Goal: Task Accomplishment & Management: Manage account settings

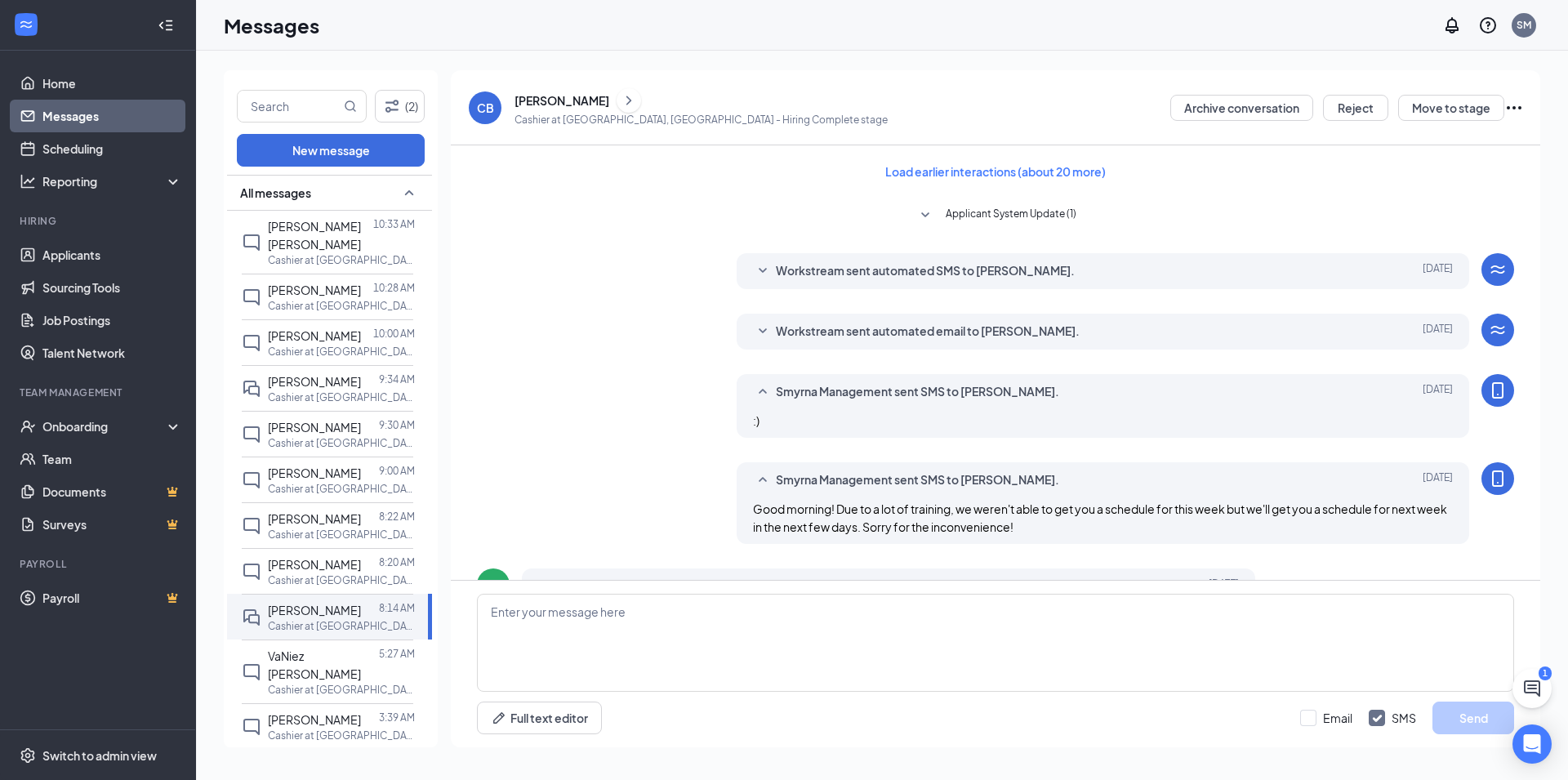
scroll to position [493, 0]
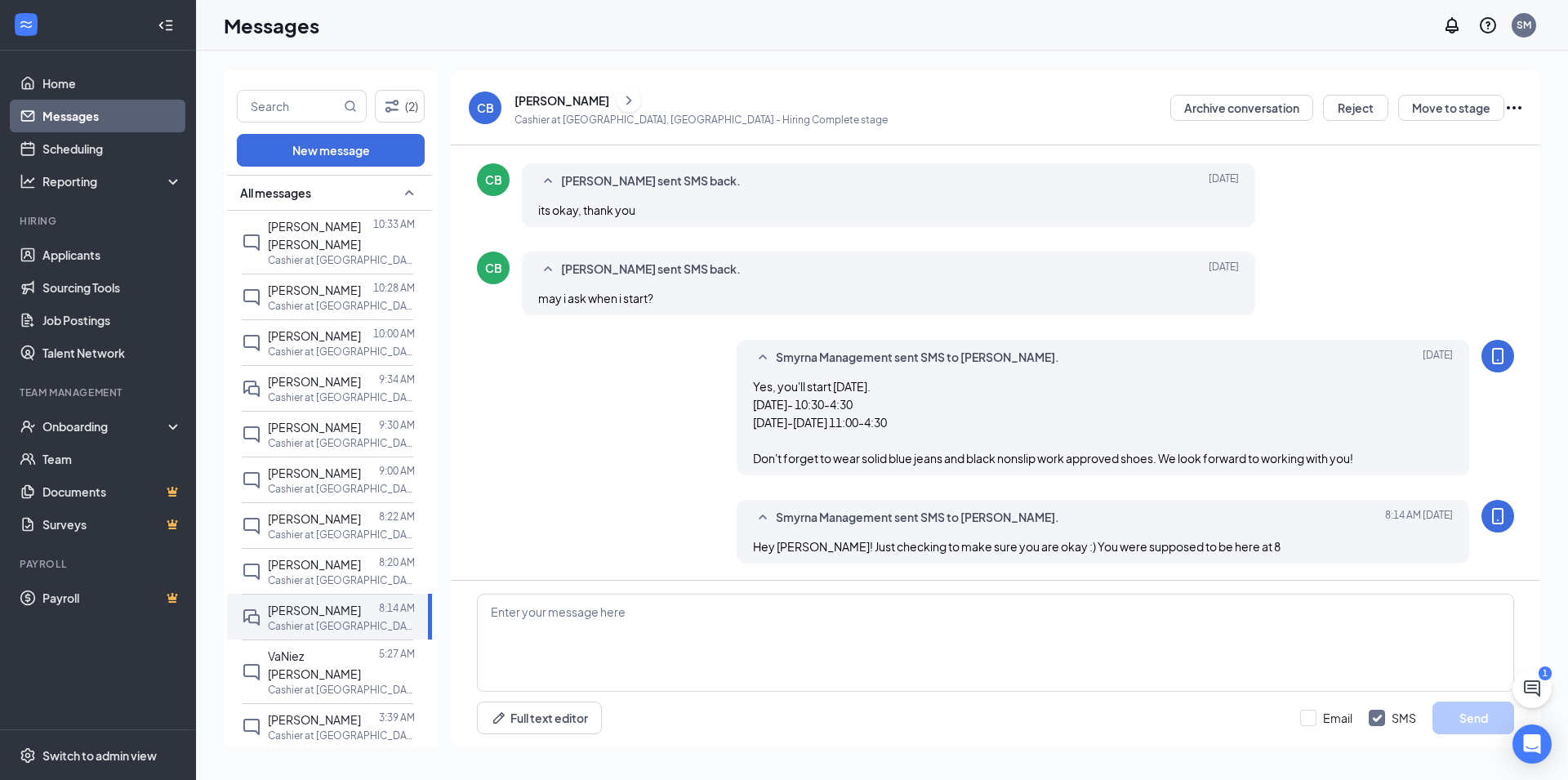
click at [112, 121] on link "Messages" at bounding box center [112, 116] width 140 height 33
click at [143, 256] on link "Applicants" at bounding box center [112, 255] width 140 height 33
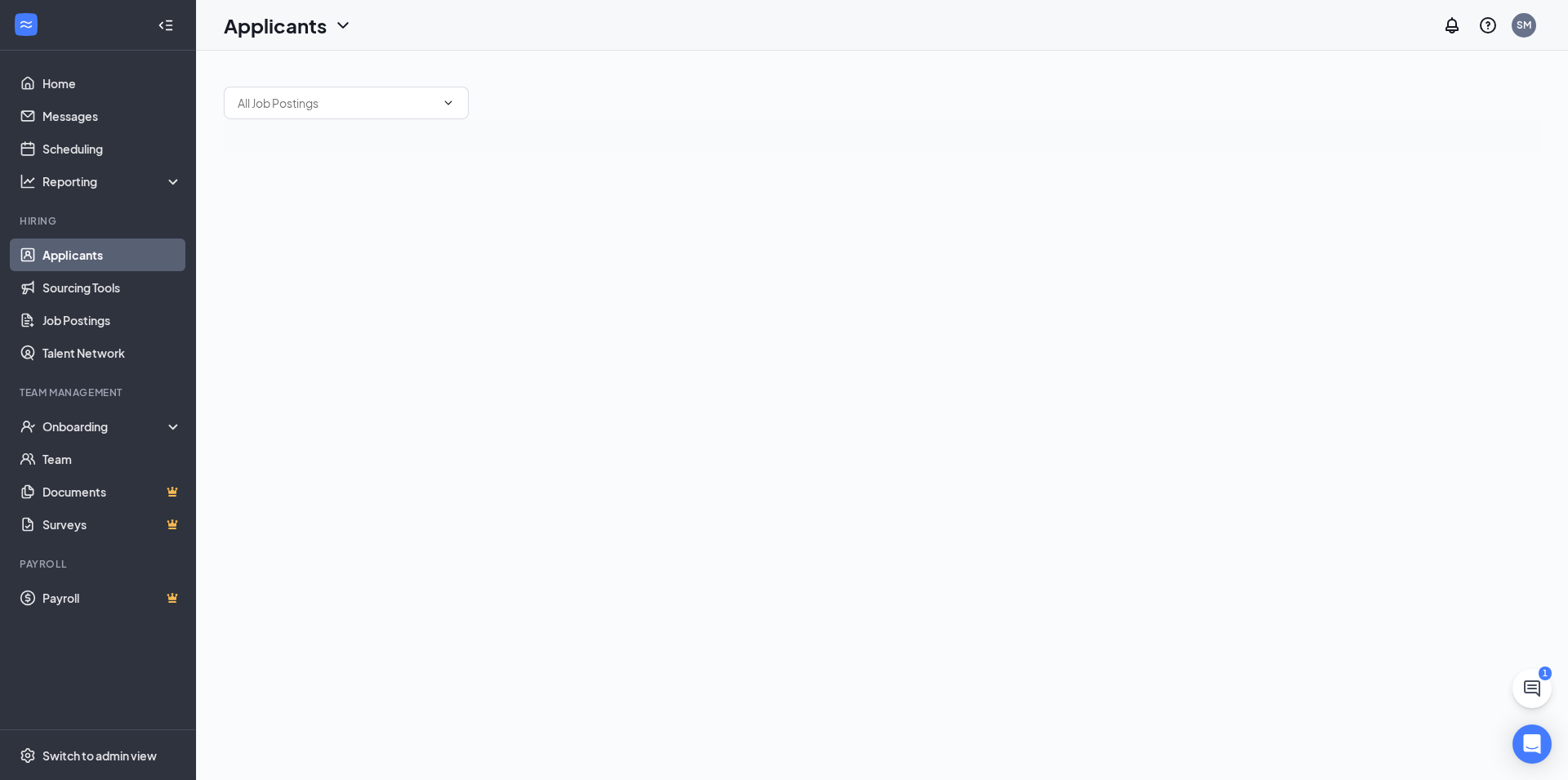
click at [1533, 692] on icon "ChatActive" at bounding box center [1532, 688] width 16 height 16
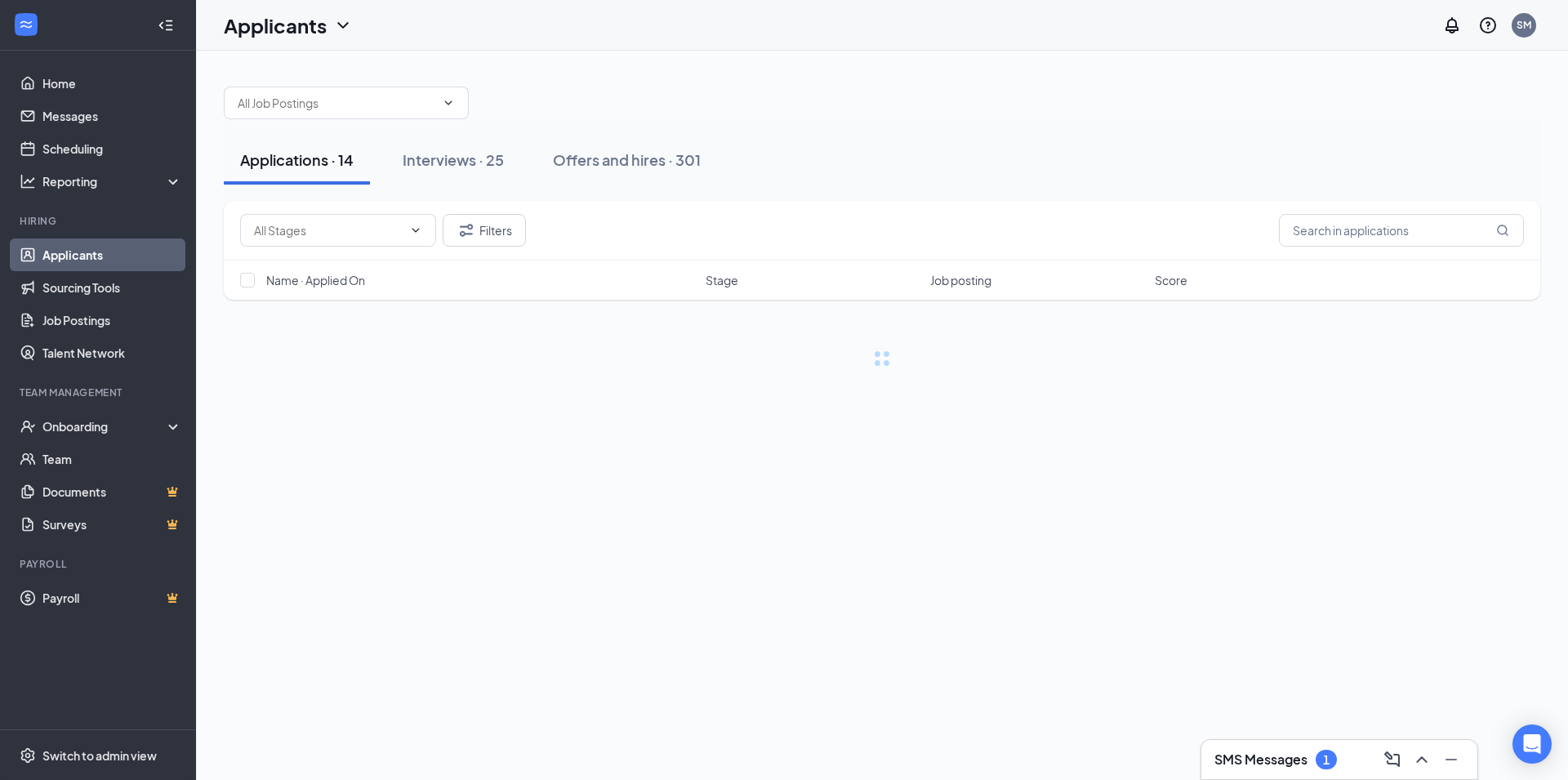
click at [1328, 763] on div "SMS Messages 1" at bounding box center [1339, 759] width 250 height 26
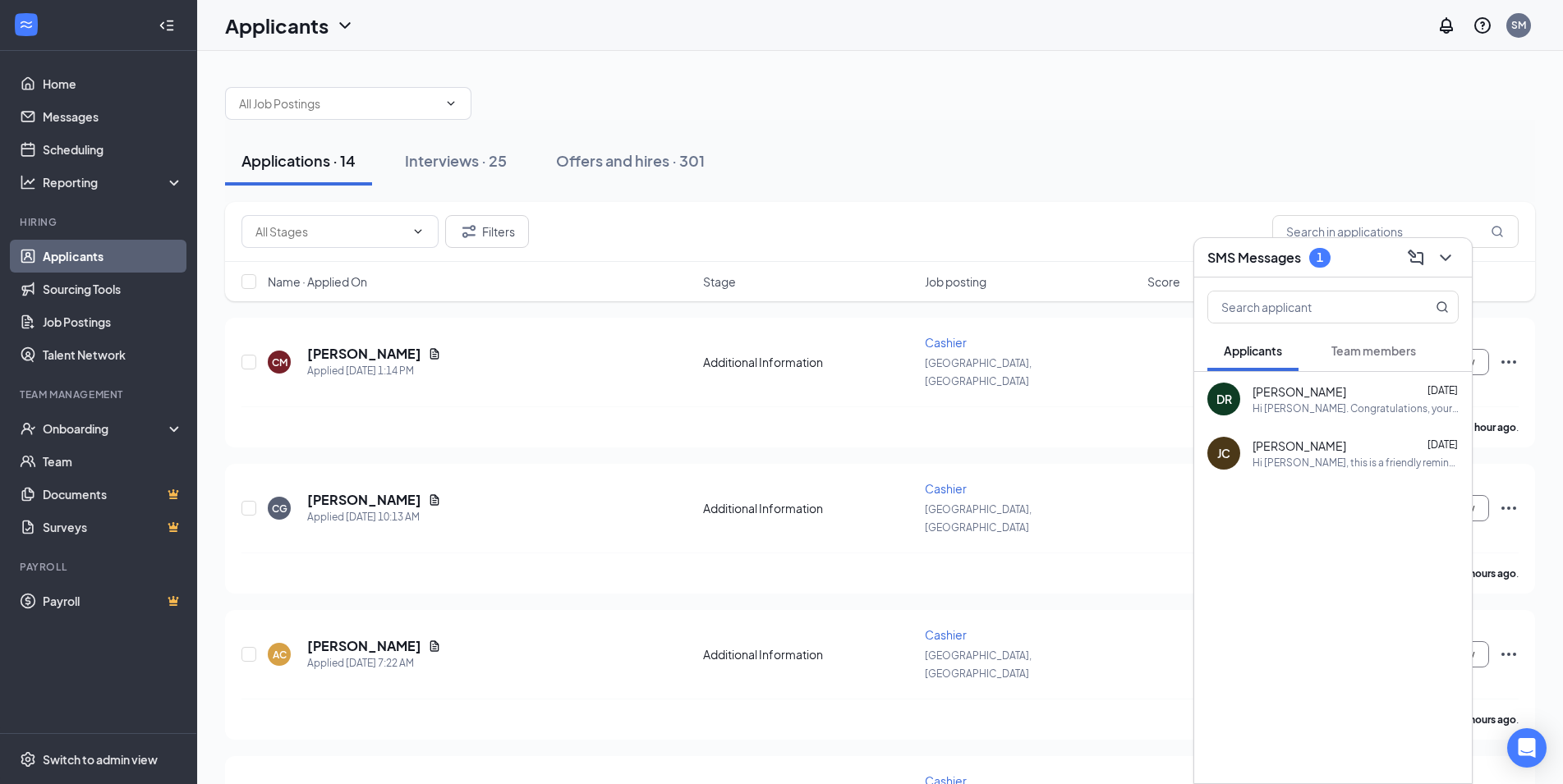
click at [1335, 360] on button "Team members" at bounding box center [1374, 351] width 117 height 41
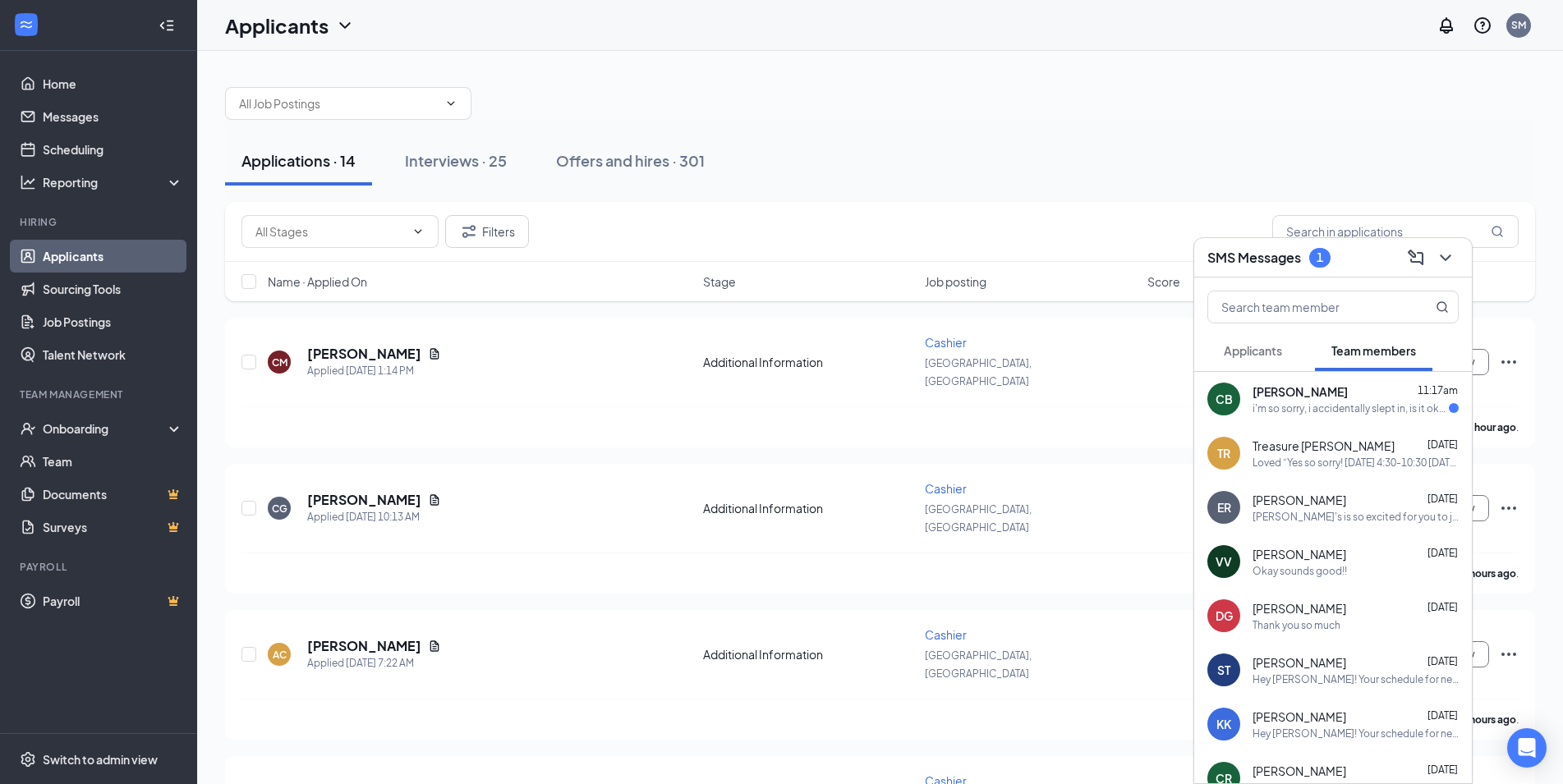
click at [1405, 408] on div "i'm so sorry, i accidentally slept in, is it okay if i still come into work?" at bounding box center [1350, 408] width 196 height 14
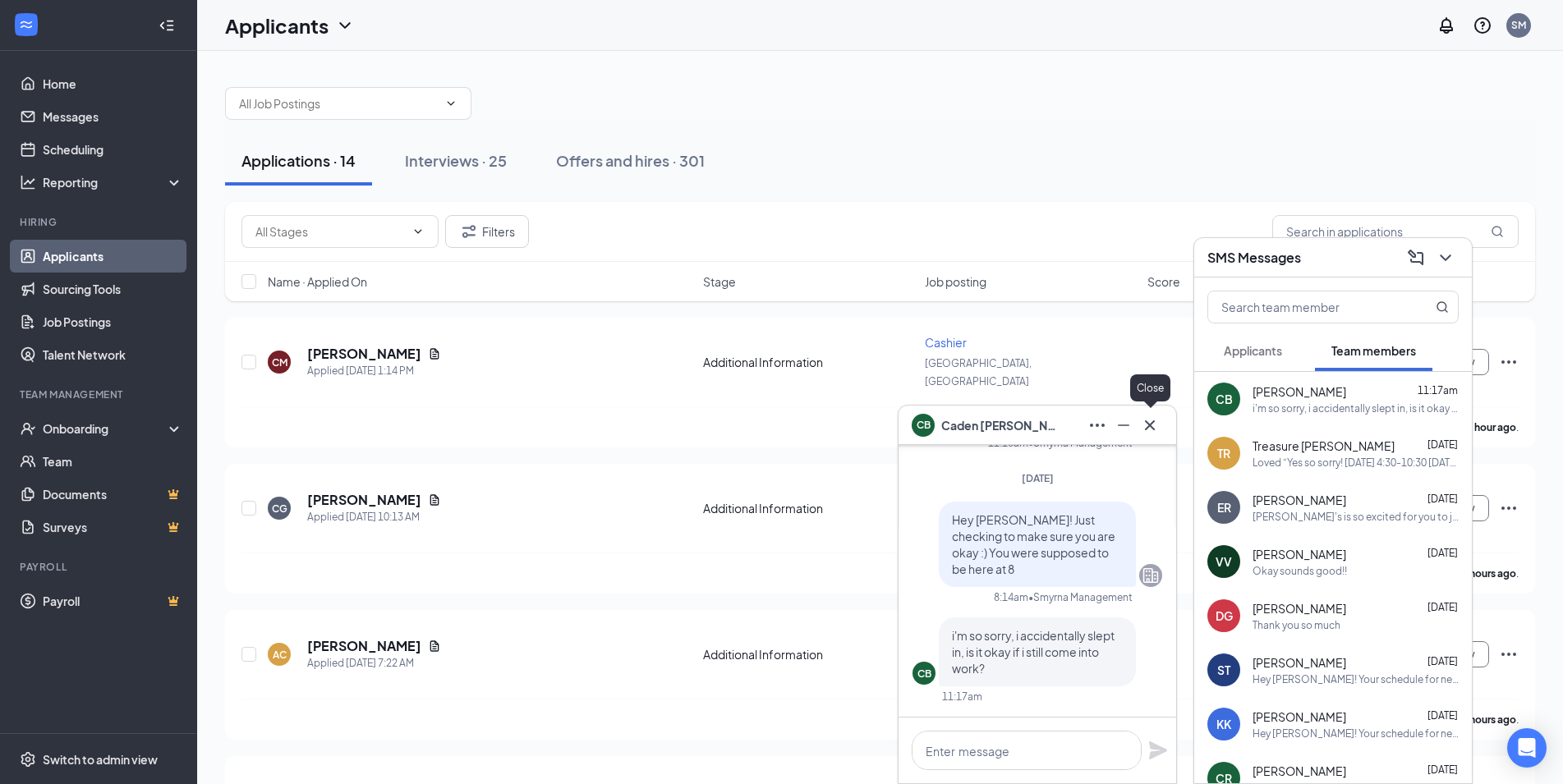
drag, startPoint x: 1146, startPoint y: 427, endPoint x: 1285, endPoint y: 347, distance: 160.4
click at [1146, 426] on icon "Cross" at bounding box center [1149, 425] width 20 height 20
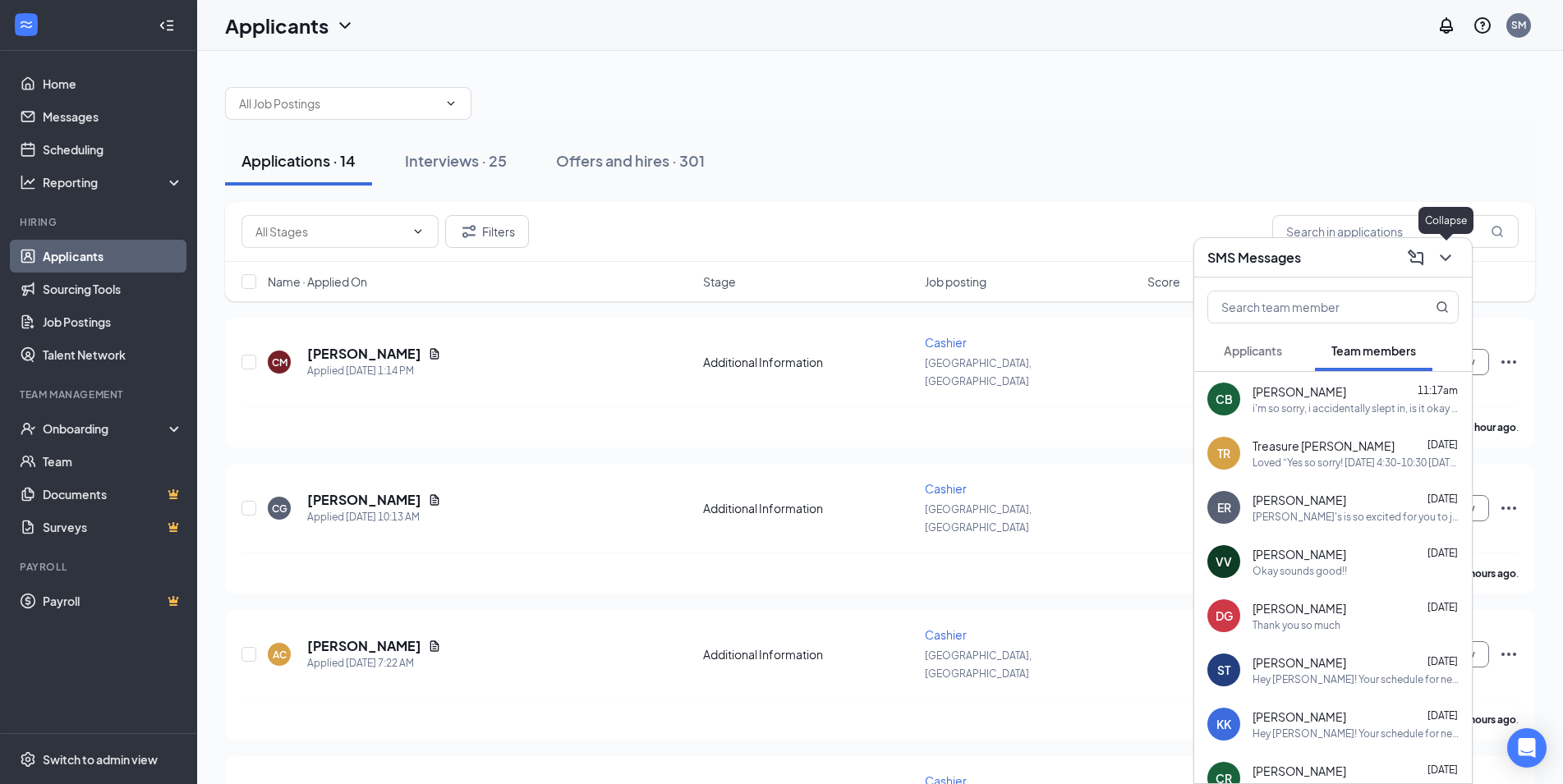
click at [1445, 260] on icon "ChevronDown" at bounding box center [1445, 257] width 20 height 20
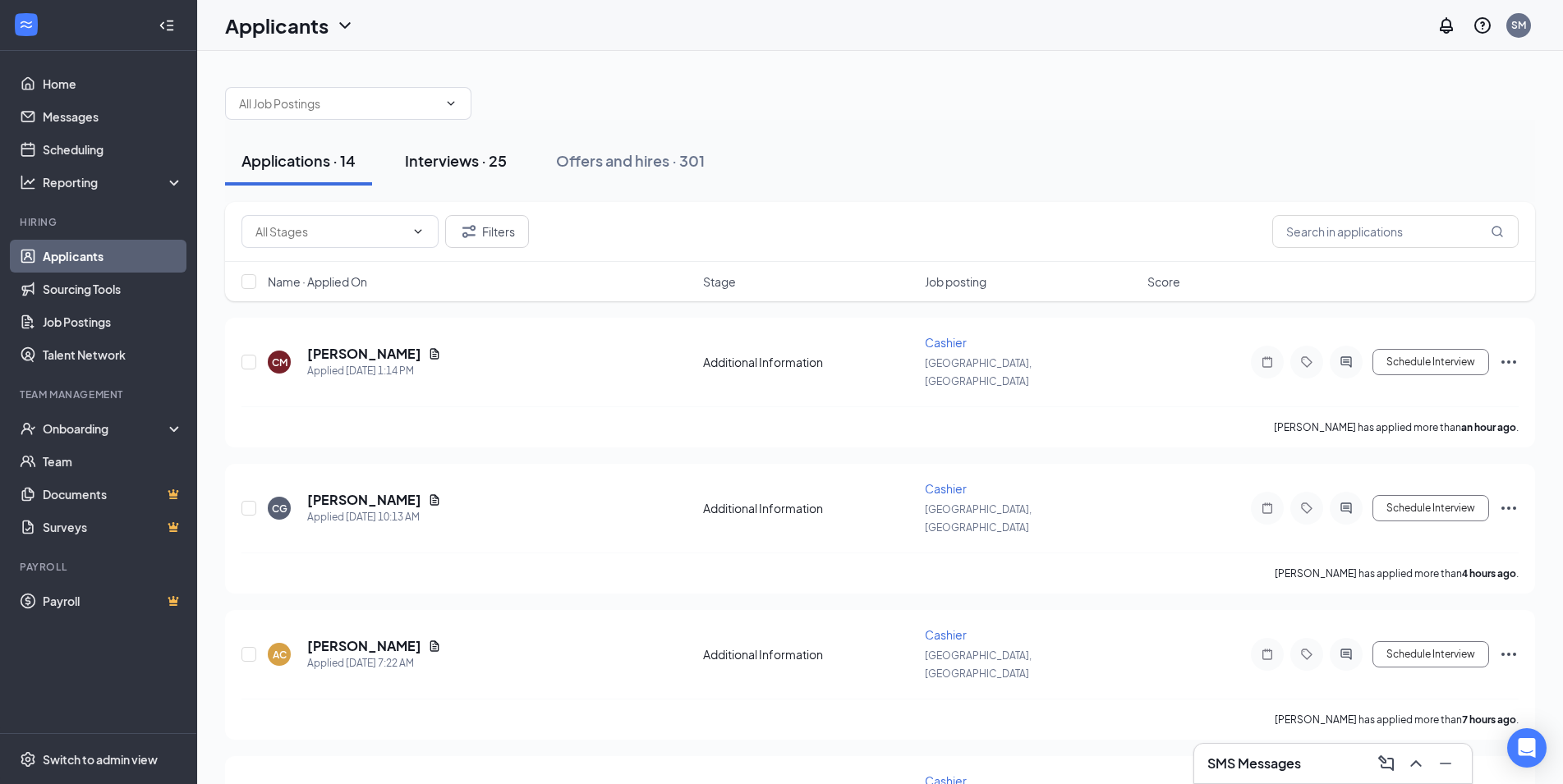
click at [488, 167] on div "Interviews · 25" at bounding box center [456, 161] width 102 height 21
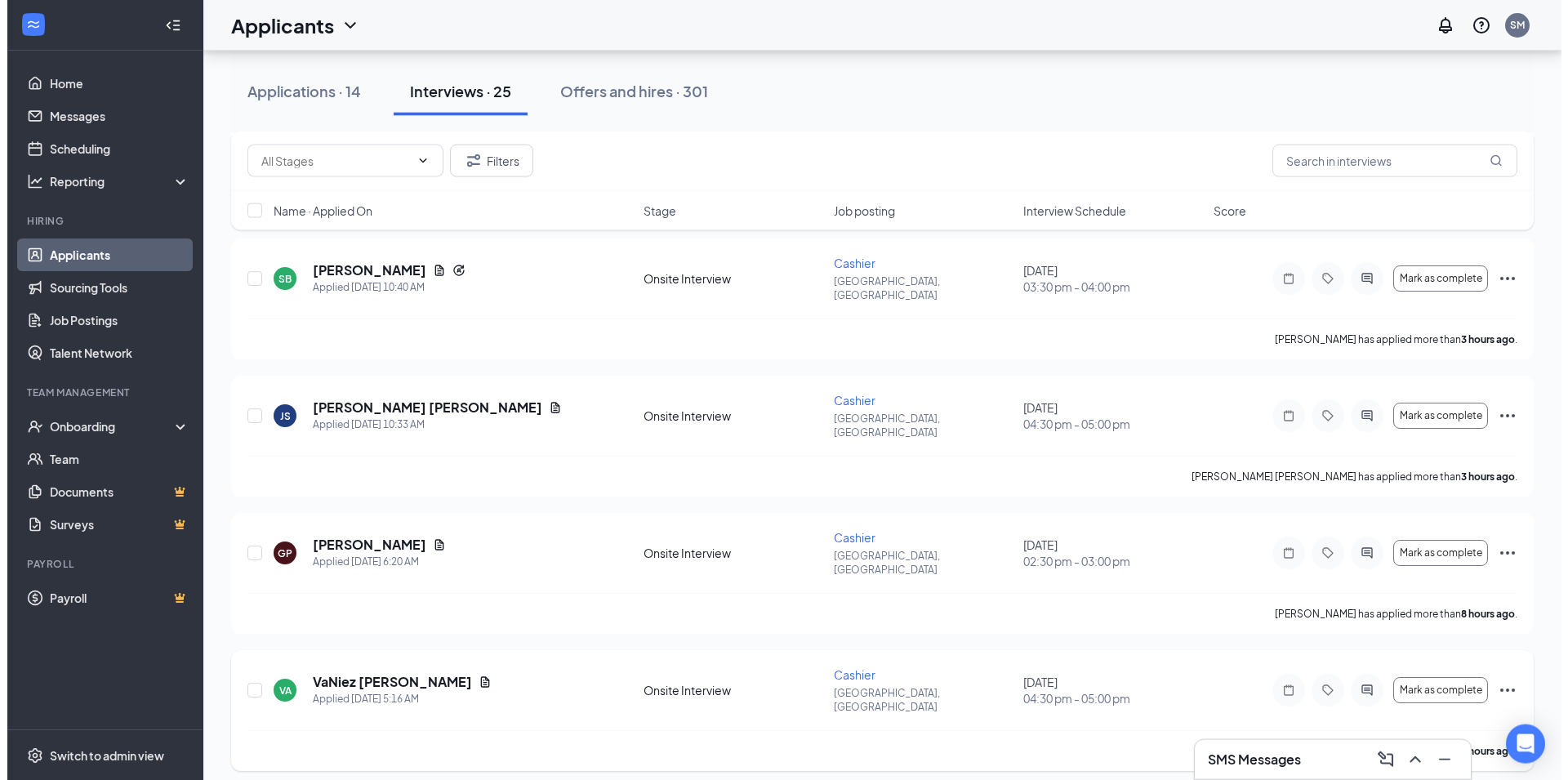
scroll to position [781, 0]
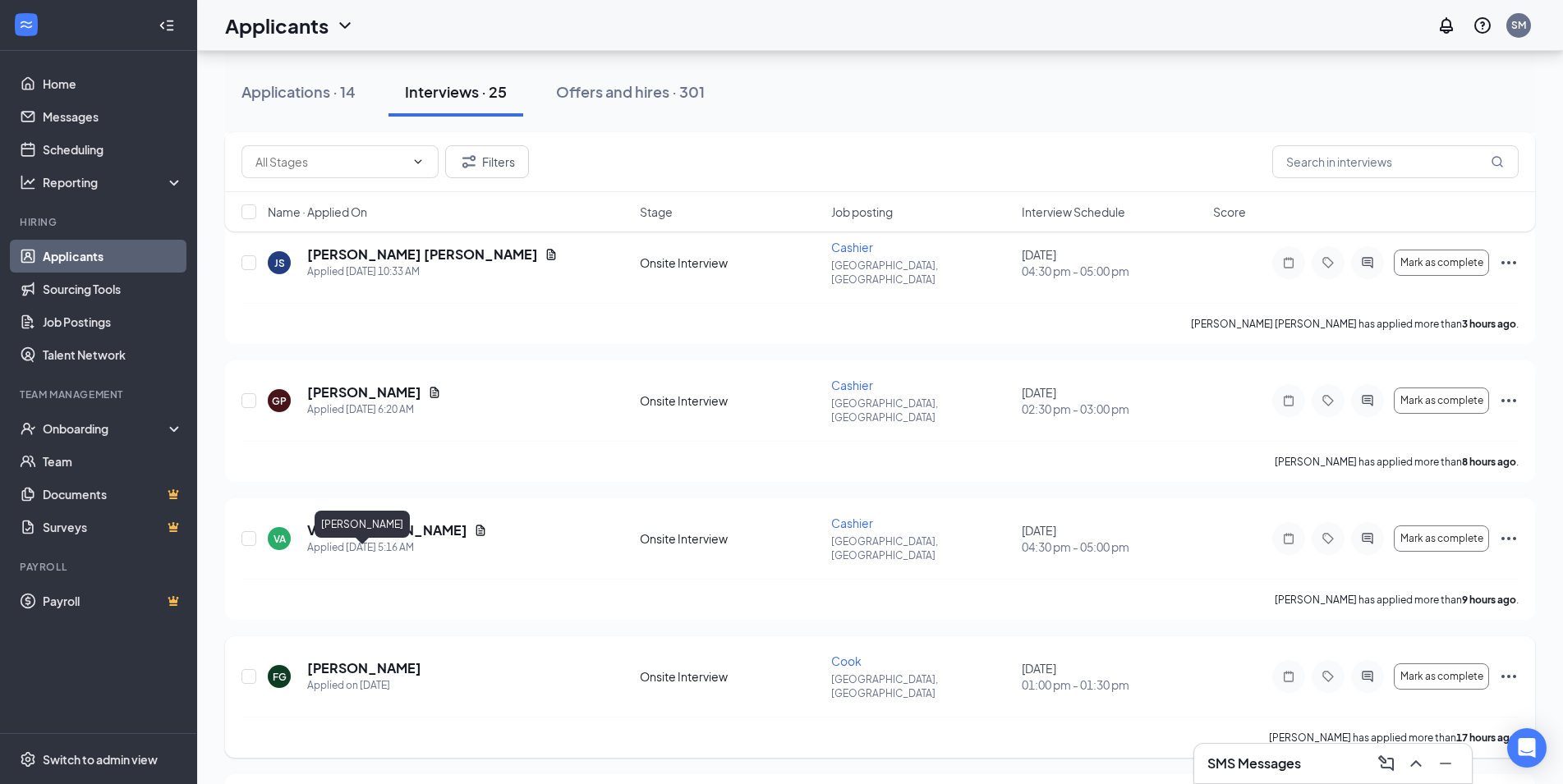
click at [397, 660] on h5 "[PERSON_NAME]" at bounding box center [364, 668] width 114 height 18
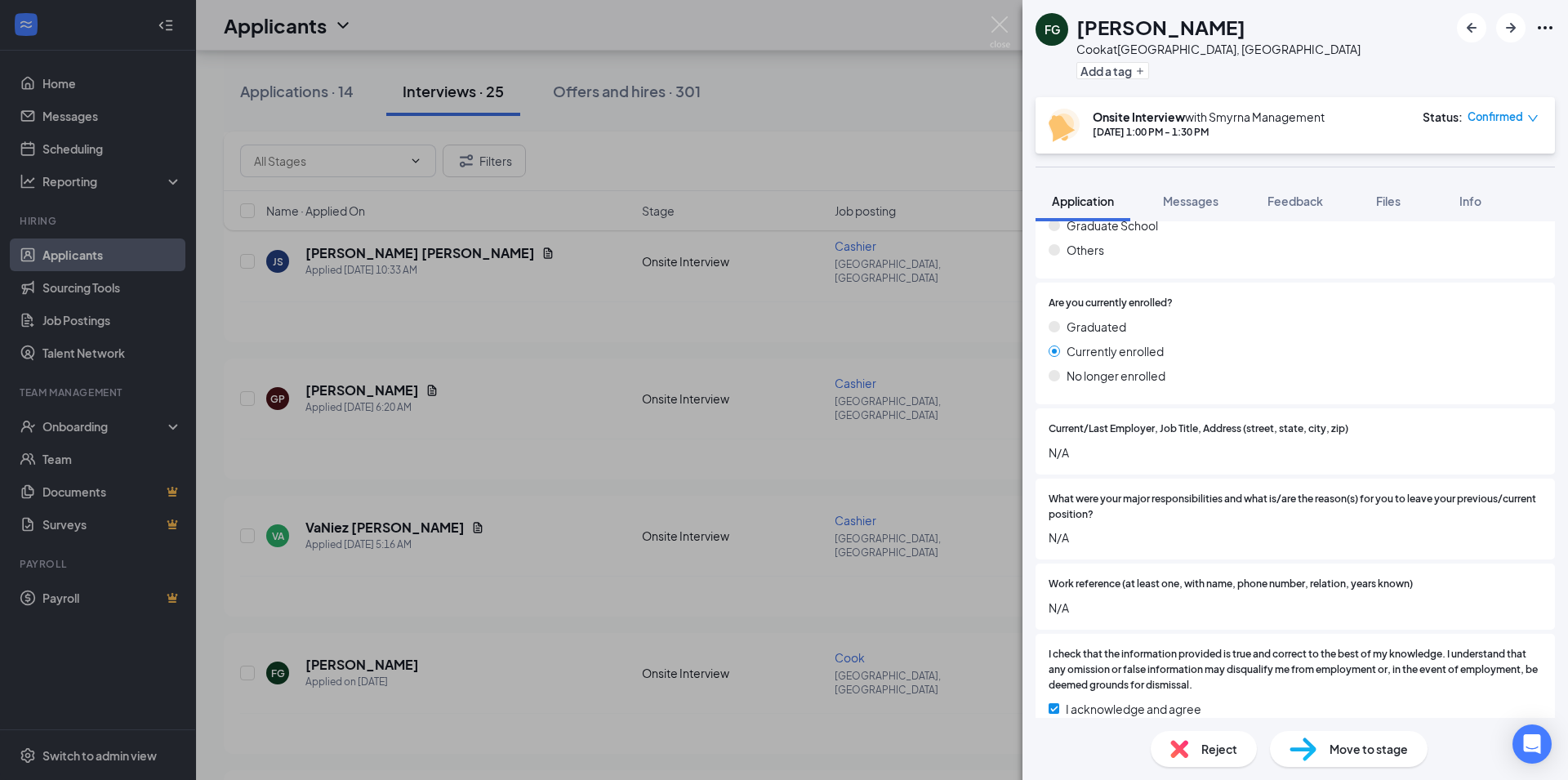
scroll to position [1402, 0]
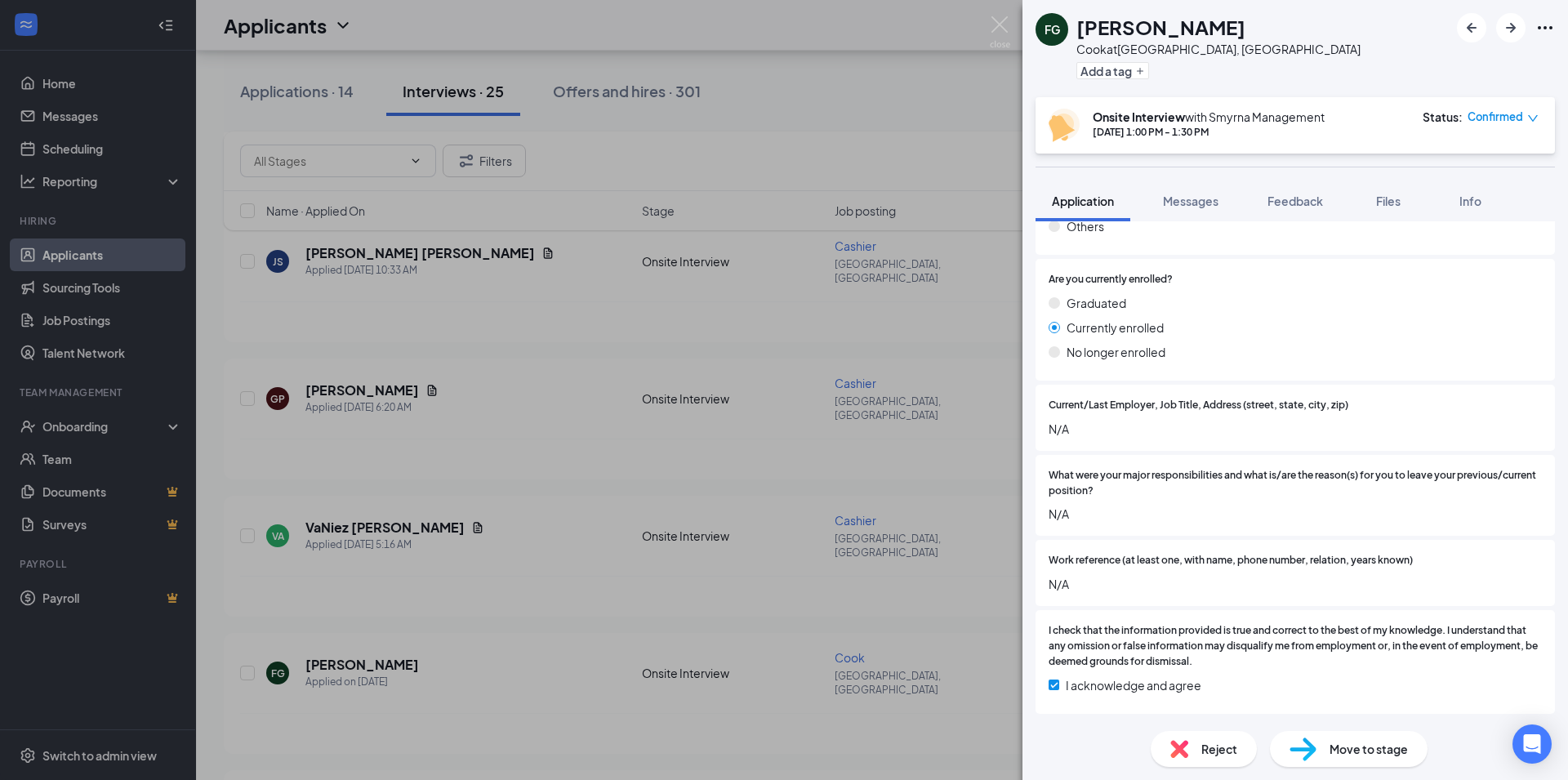
click at [1191, 747] on div "Reject" at bounding box center [1204, 749] width 106 height 36
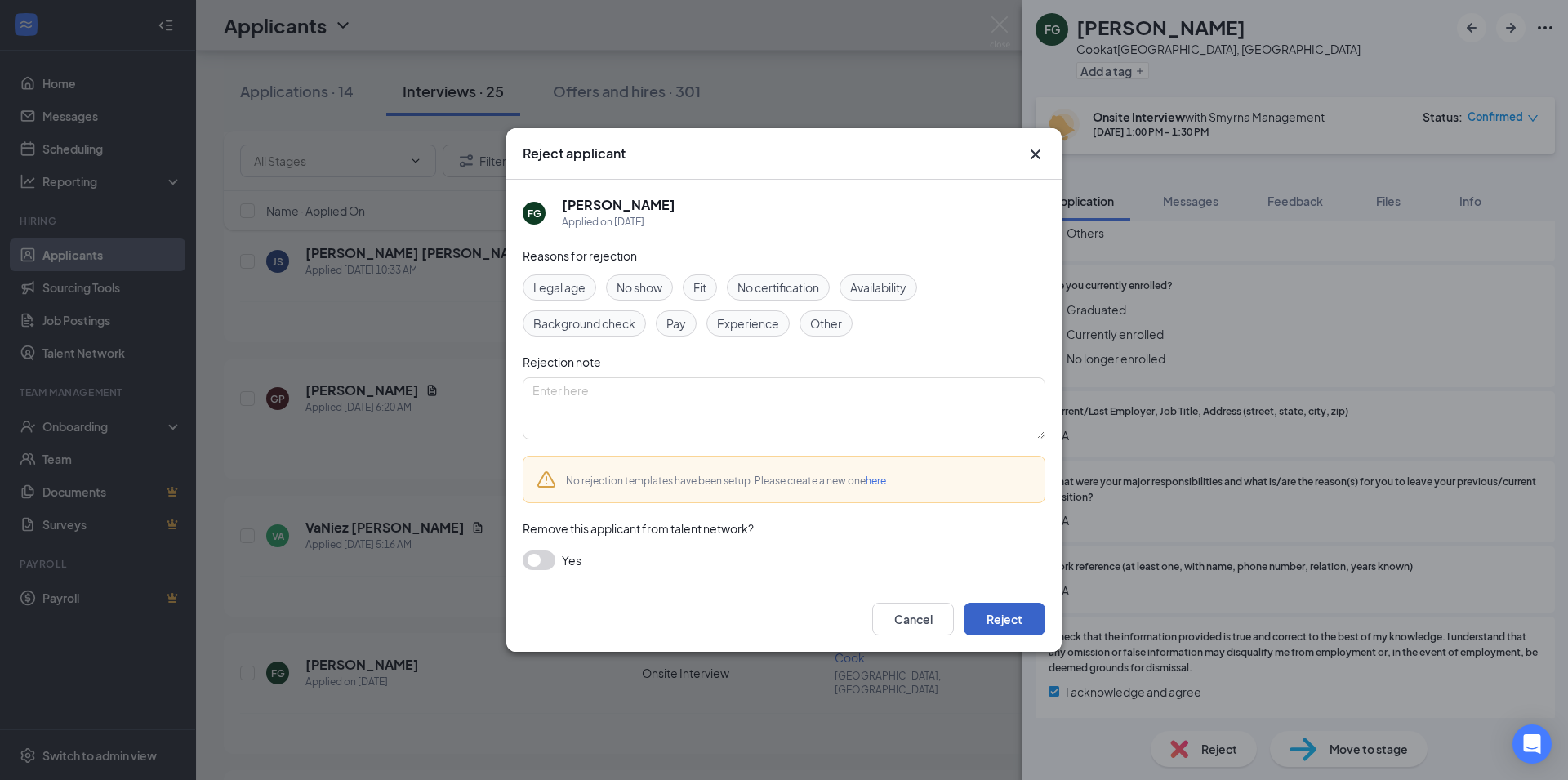
click at [1018, 608] on button "Reject" at bounding box center [1004, 619] width 82 height 33
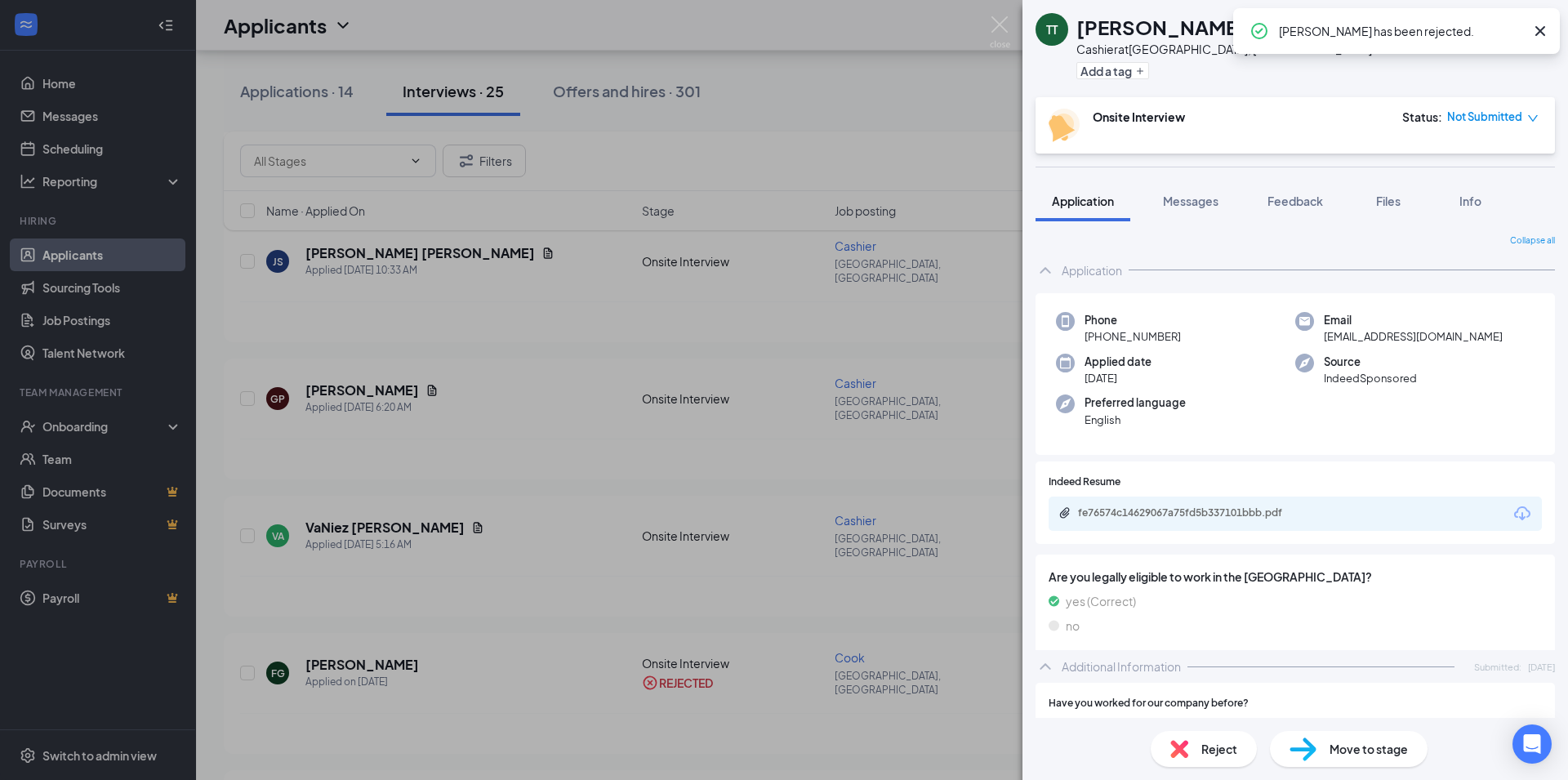
click at [1542, 33] on icon "Cross" at bounding box center [1540, 30] width 9 height 9
click at [827, 385] on div "TT [PERSON_NAME] at [GEOGRAPHIC_DATA], [GEOGRAPHIC_DATA] Add a tag Onsite Inter…" at bounding box center [784, 390] width 1568 height 780
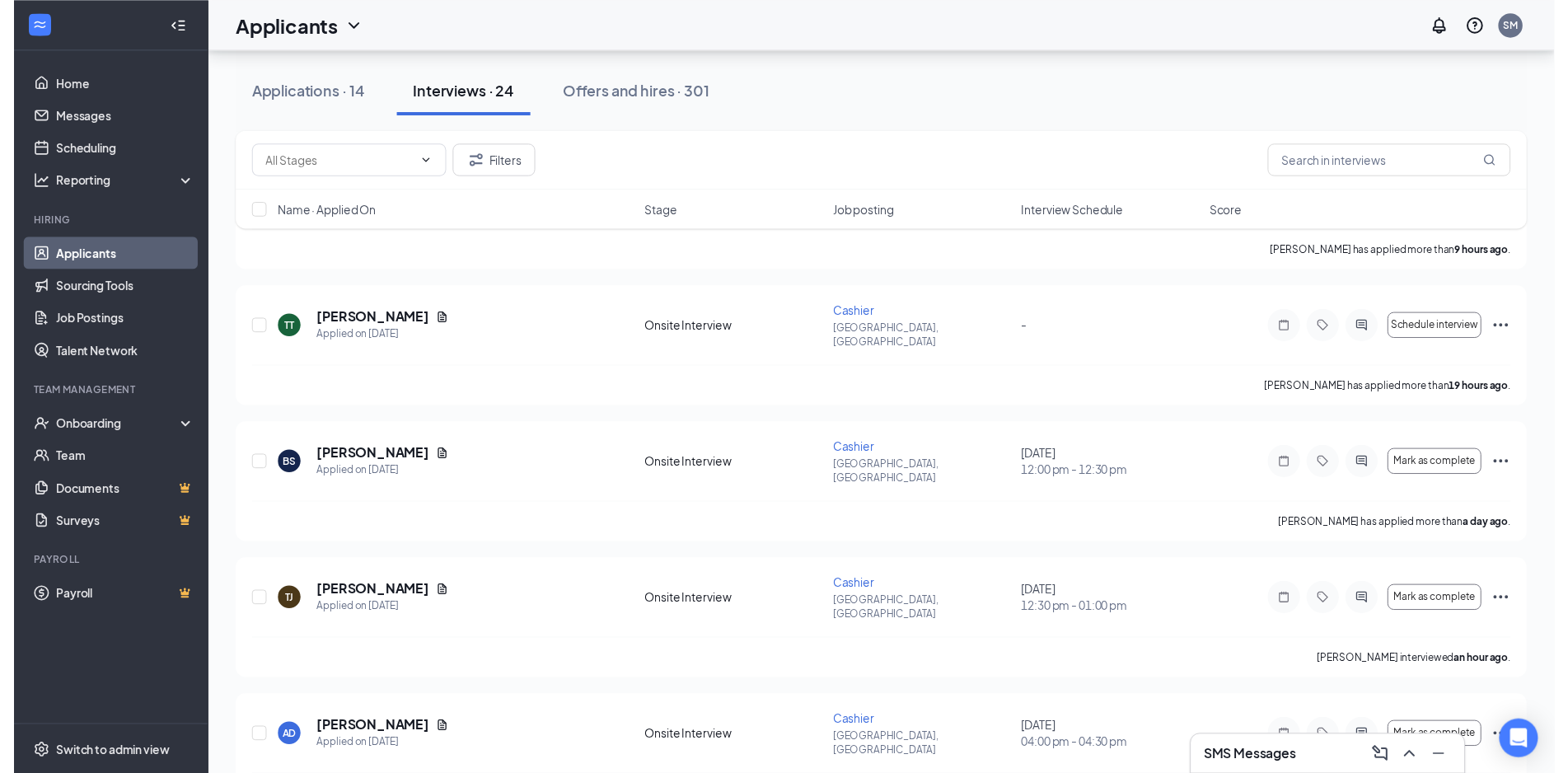
scroll to position [1177, 0]
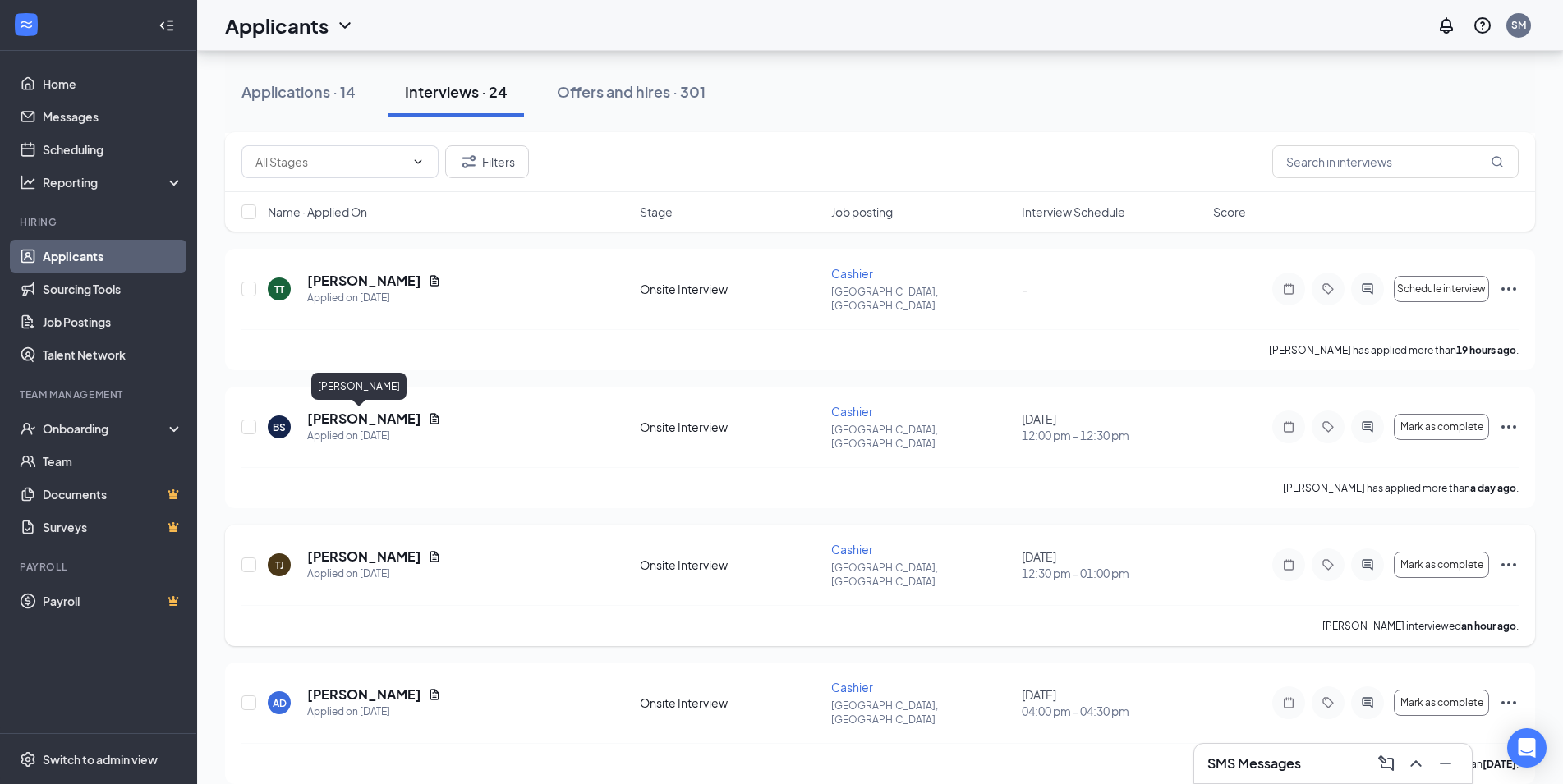
click at [324, 547] on h5 "[PERSON_NAME]" at bounding box center [364, 556] width 114 height 18
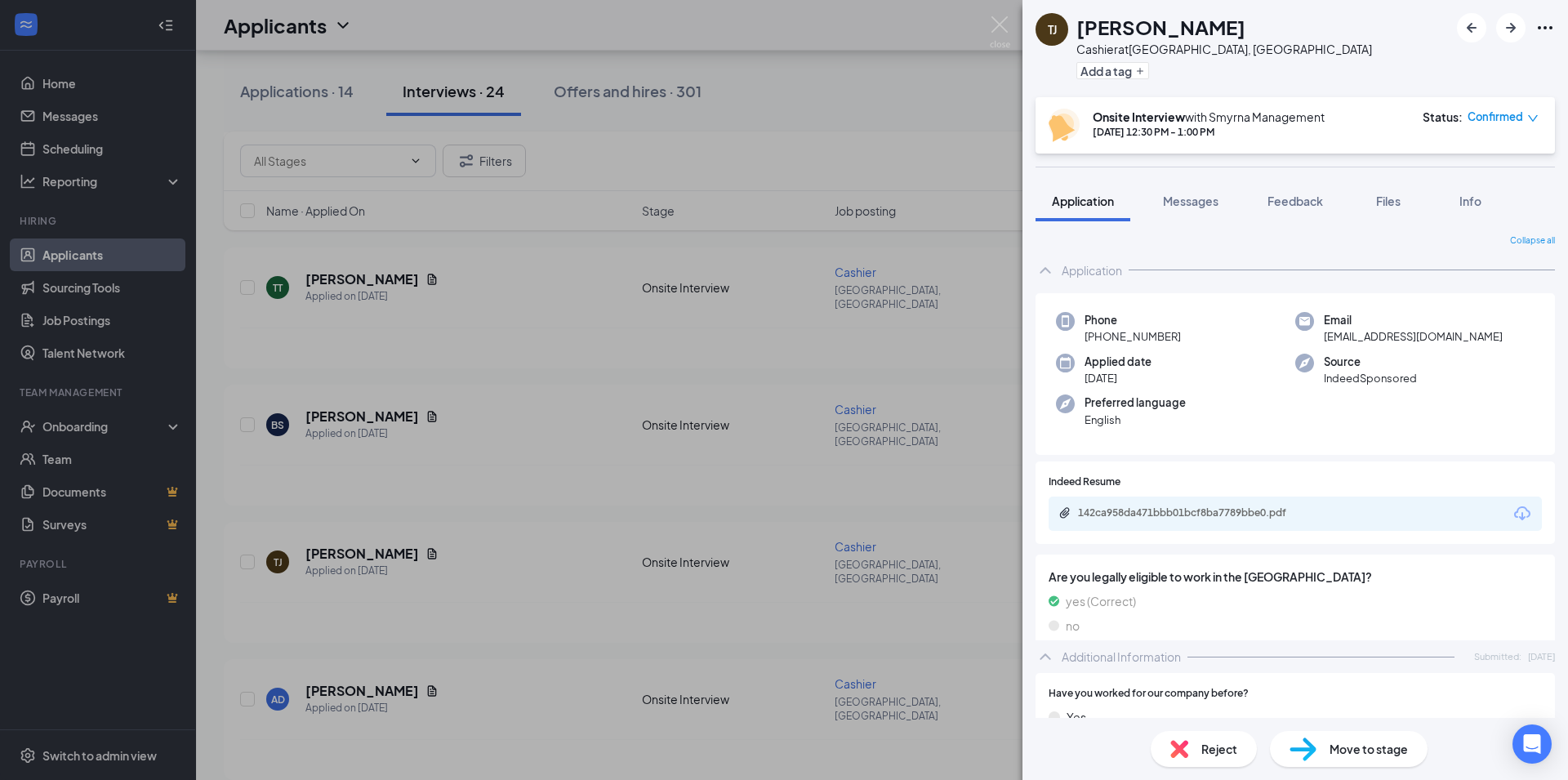
click at [1195, 746] on div "Reject" at bounding box center [1204, 749] width 106 height 36
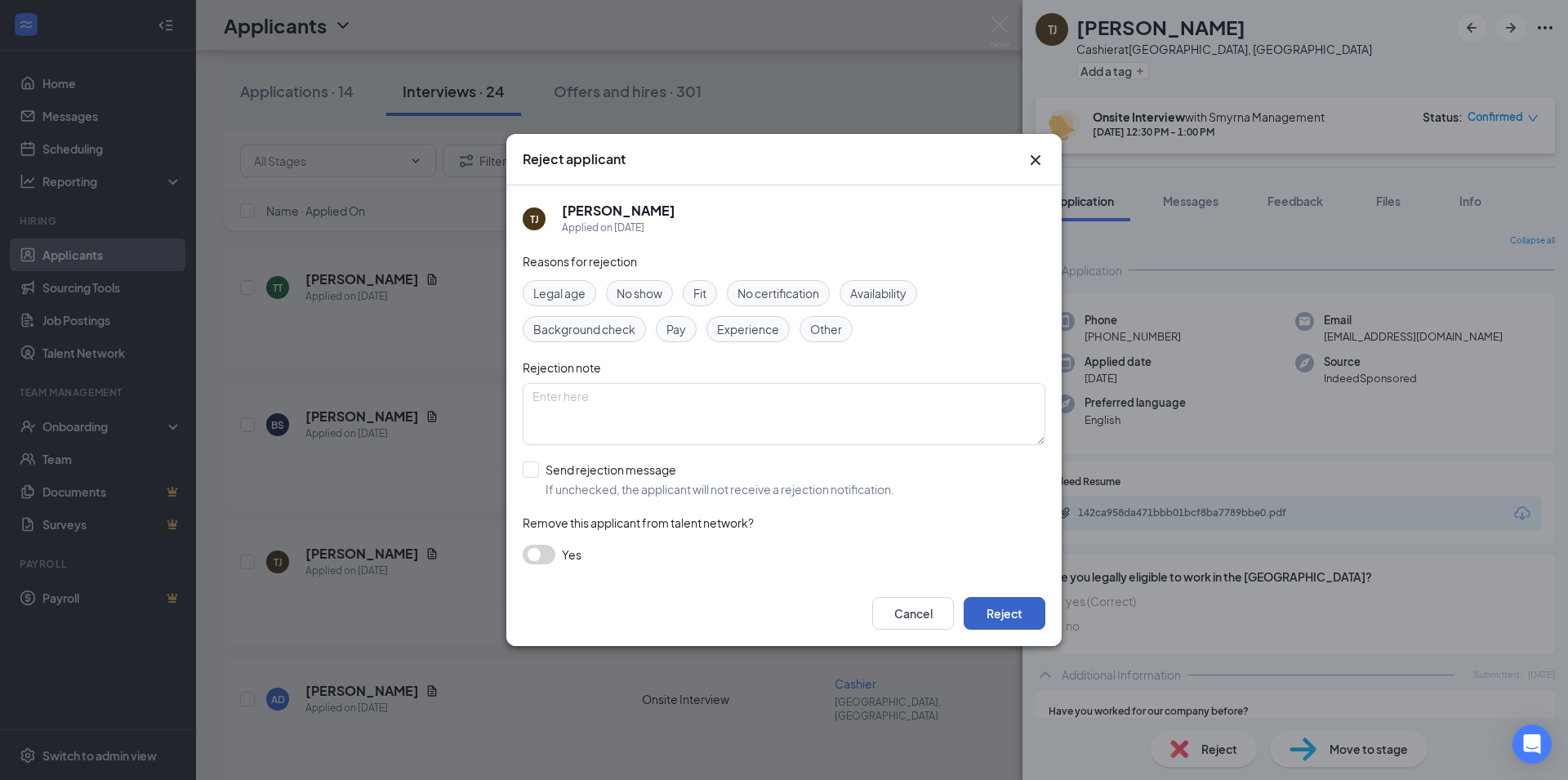
click at [1010, 609] on button "Reject" at bounding box center [1004, 613] width 82 height 33
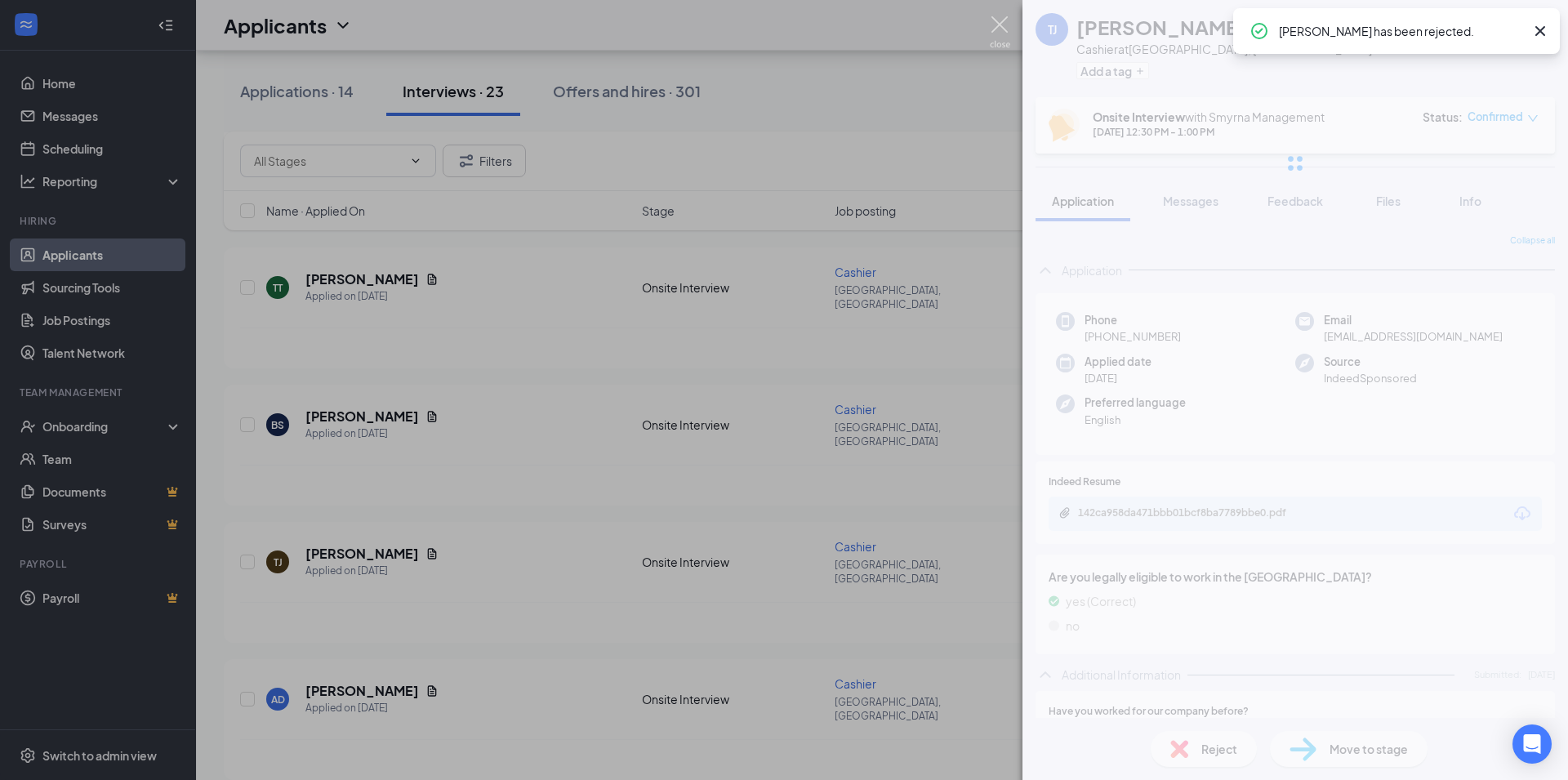
click at [994, 20] on img at bounding box center [1000, 32] width 21 height 32
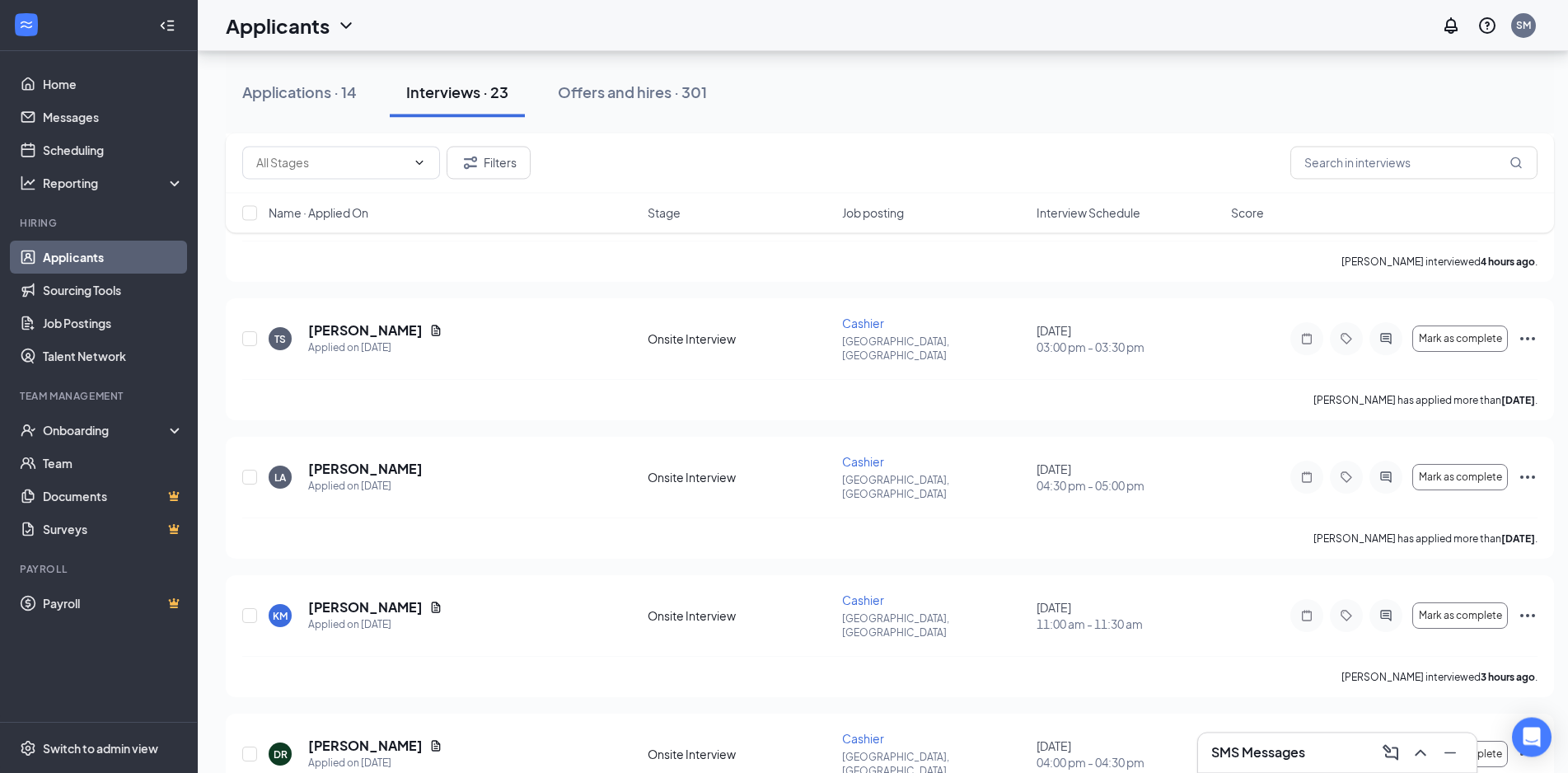
scroll to position [2347, 0]
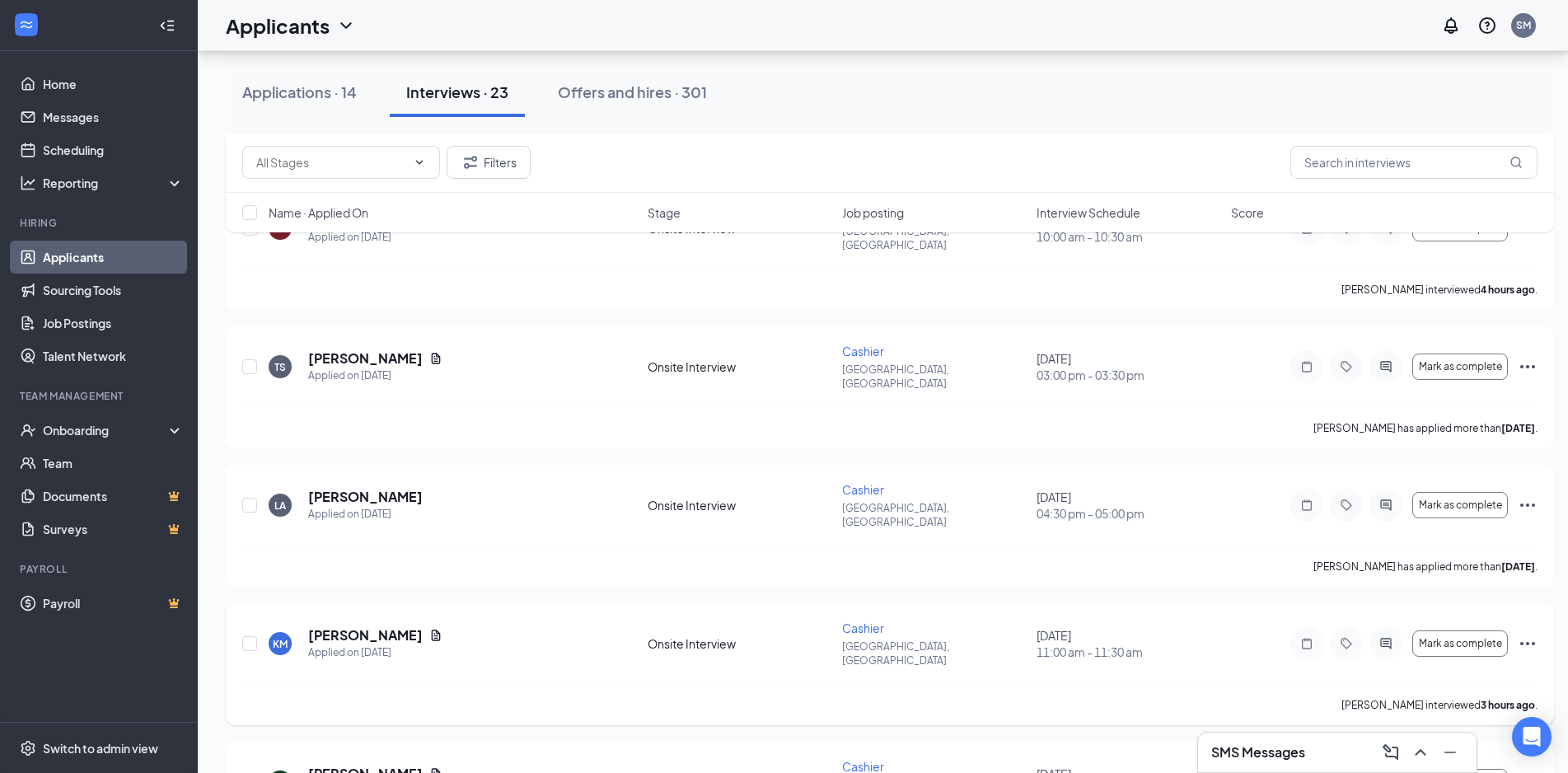
click at [1525, 633] on icon "Ellipses" at bounding box center [1527, 643] width 20 height 20
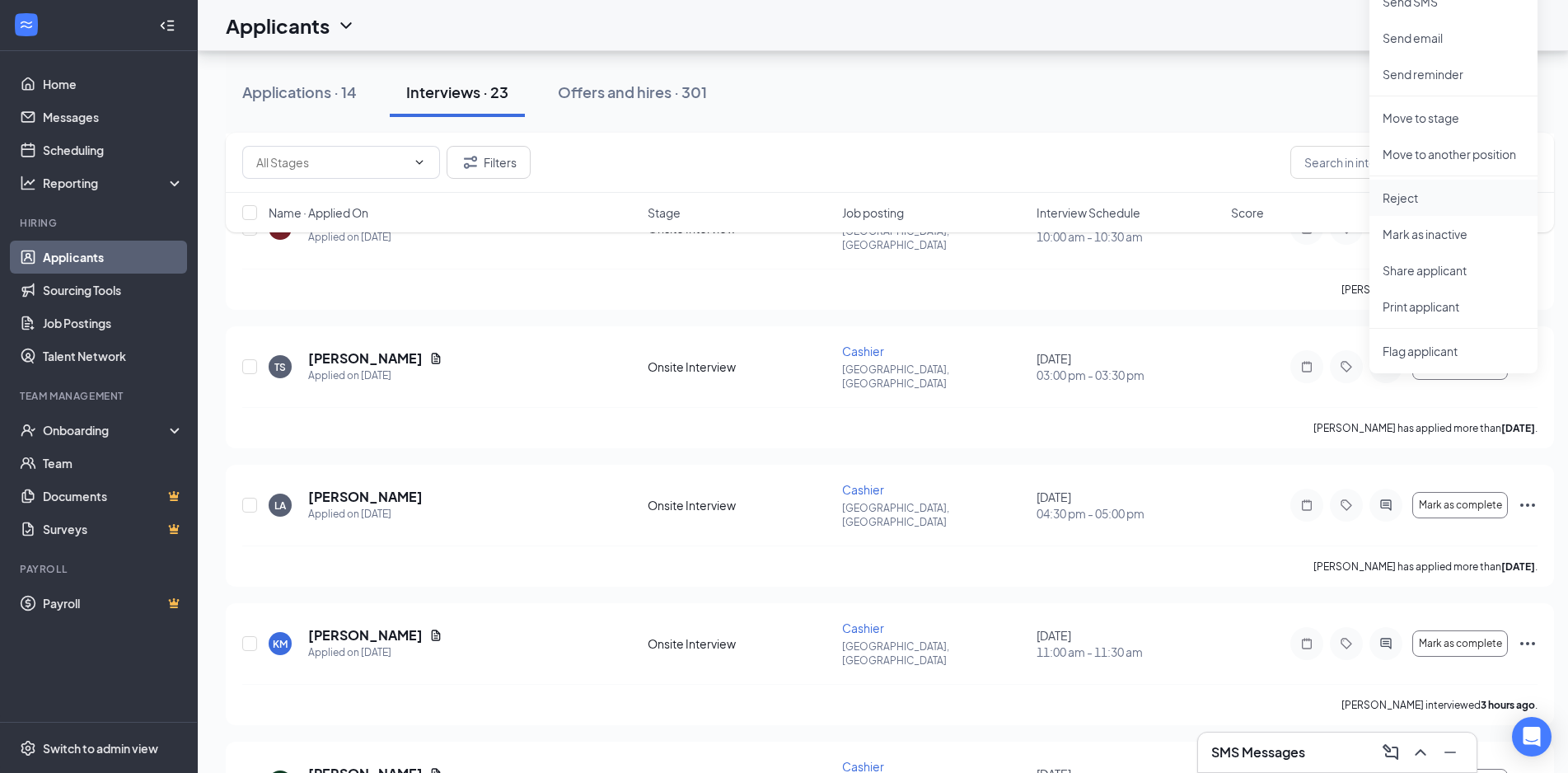
click at [1454, 193] on p "Reject" at bounding box center [1454, 198] width 142 height 16
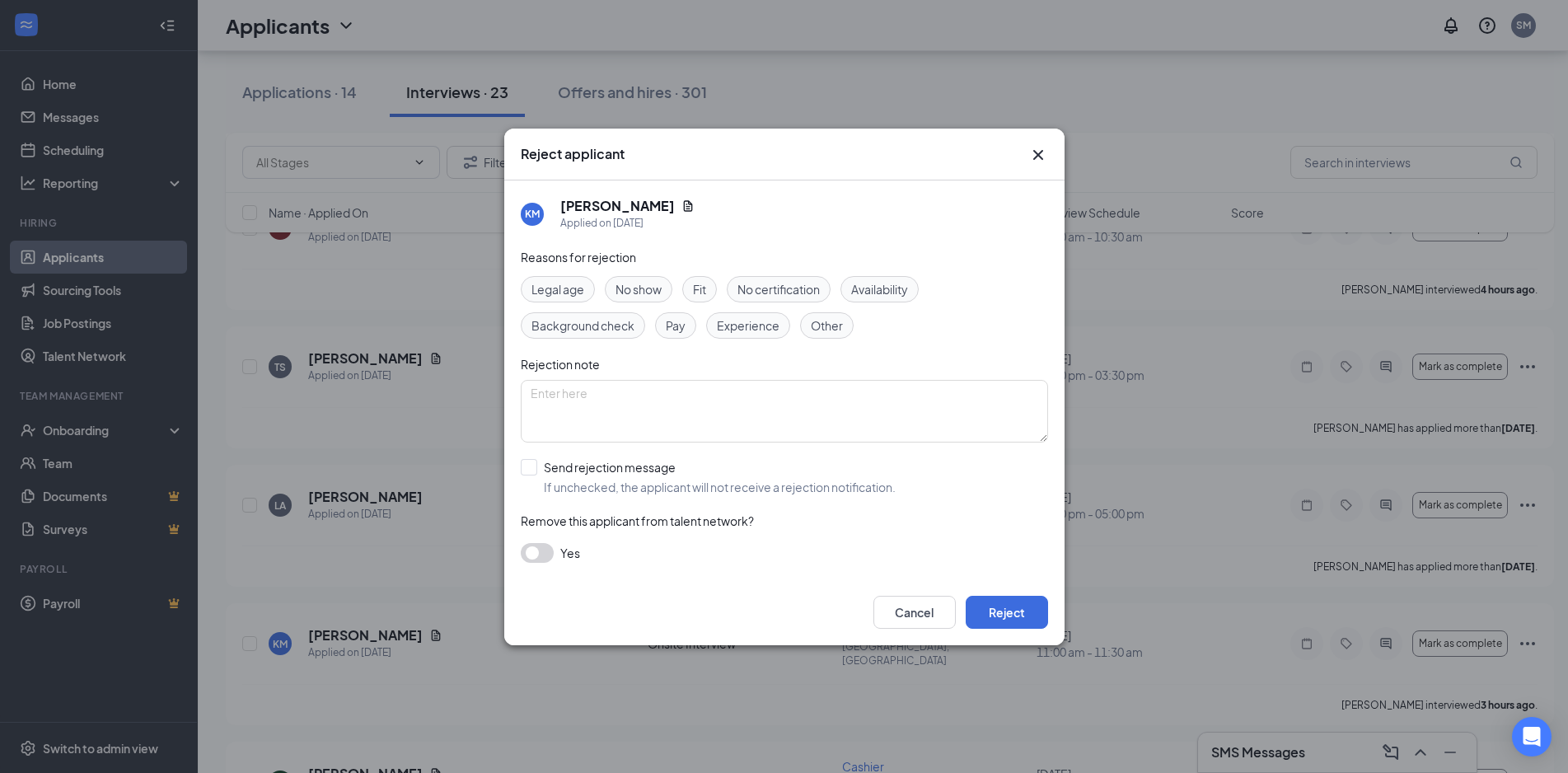
click at [632, 280] on span "No show" at bounding box center [638, 289] width 46 height 18
click at [627, 466] on input "Send rejection message If unchecked, the applicant will not receive a rejection…" at bounding box center [708, 477] width 375 height 36
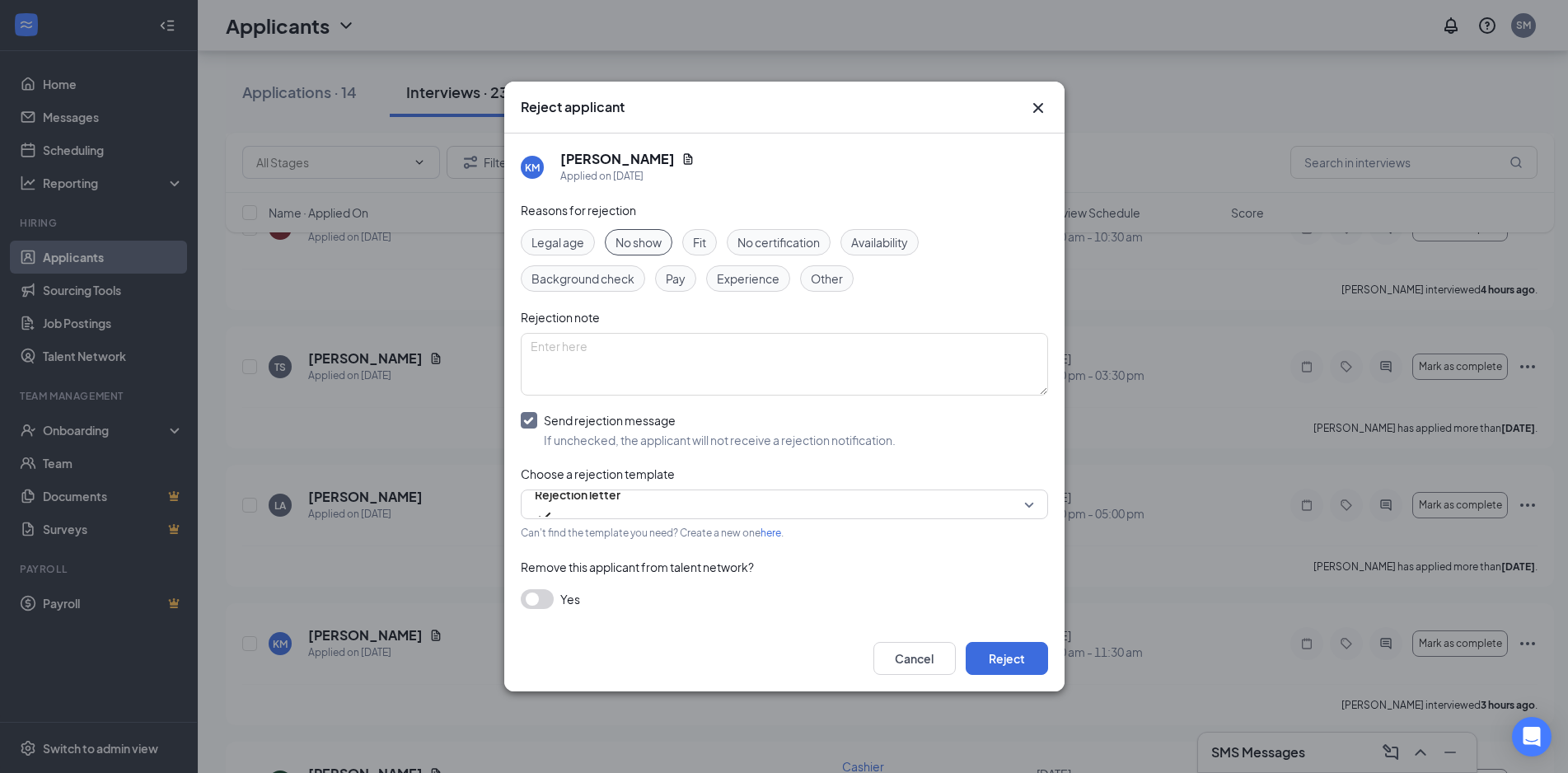
click at [572, 444] on input "Send rejection message If unchecked, the applicant will not receive a rejection…" at bounding box center [708, 431] width 375 height 36
checkbox input "false"
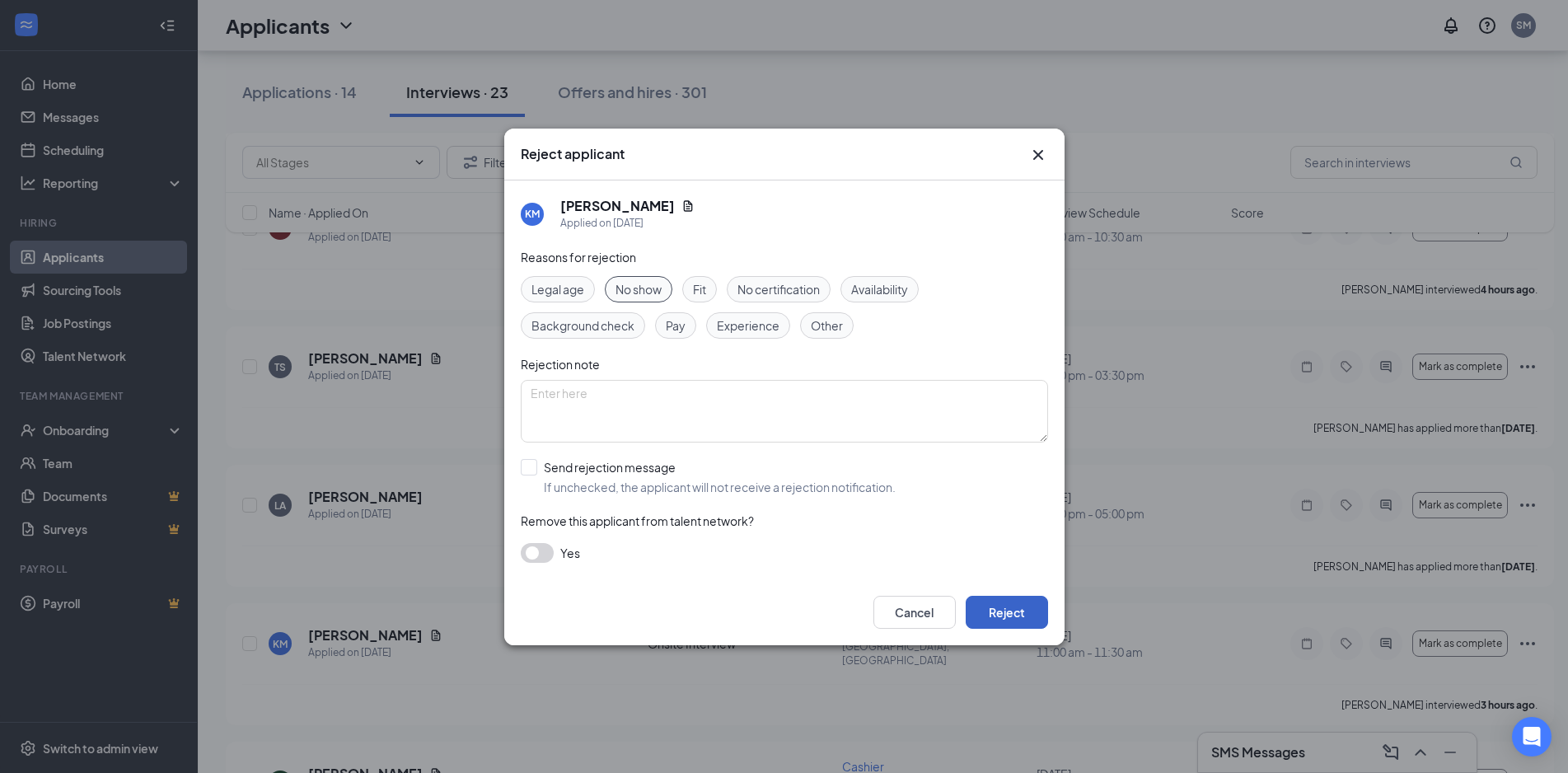
click at [1014, 614] on button "Reject" at bounding box center [1007, 613] width 82 height 33
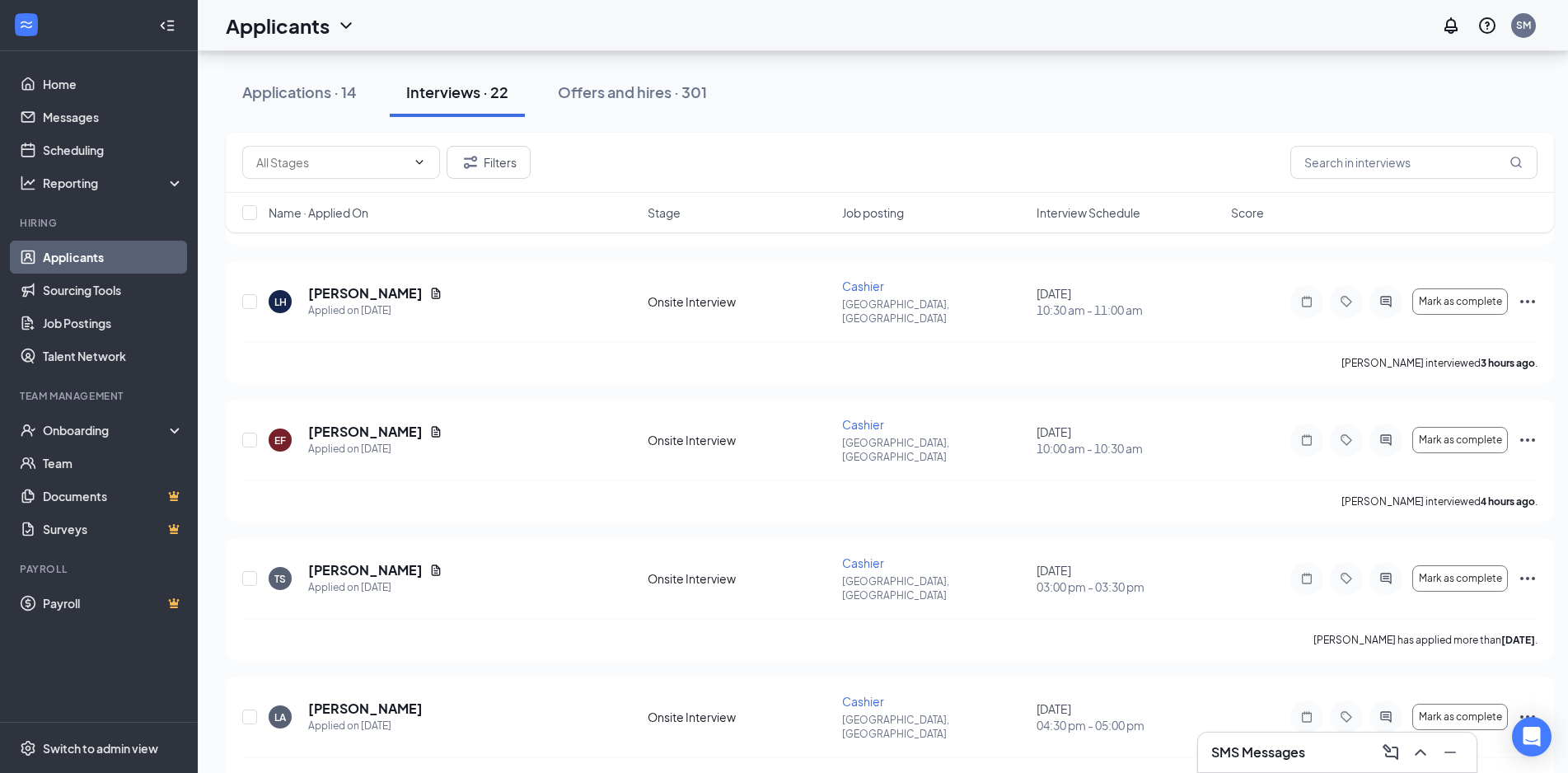
scroll to position [2053, 0]
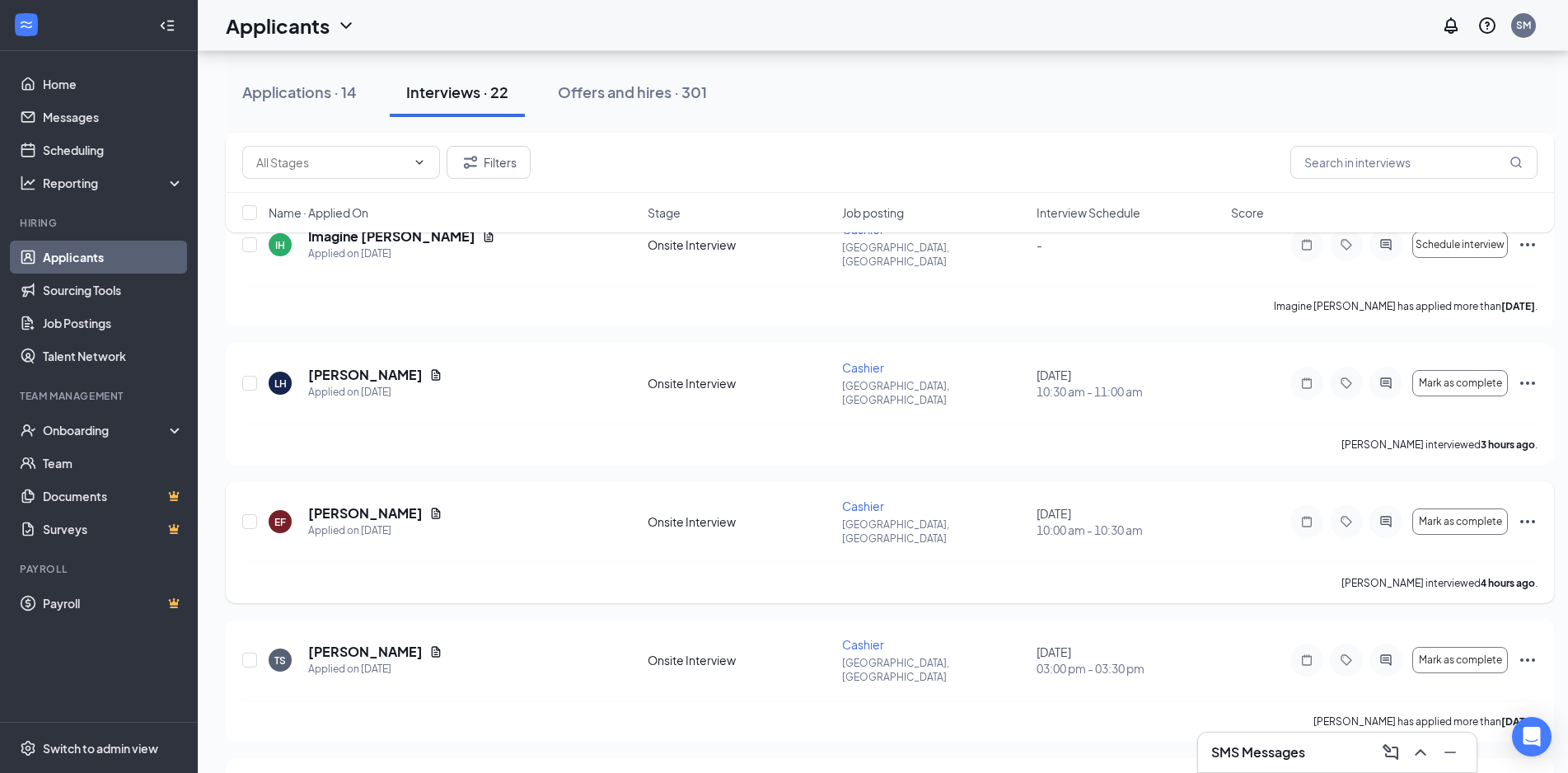
click at [1521, 512] on icon "Ellipses" at bounding box center [1527, 522] width 20 height 20
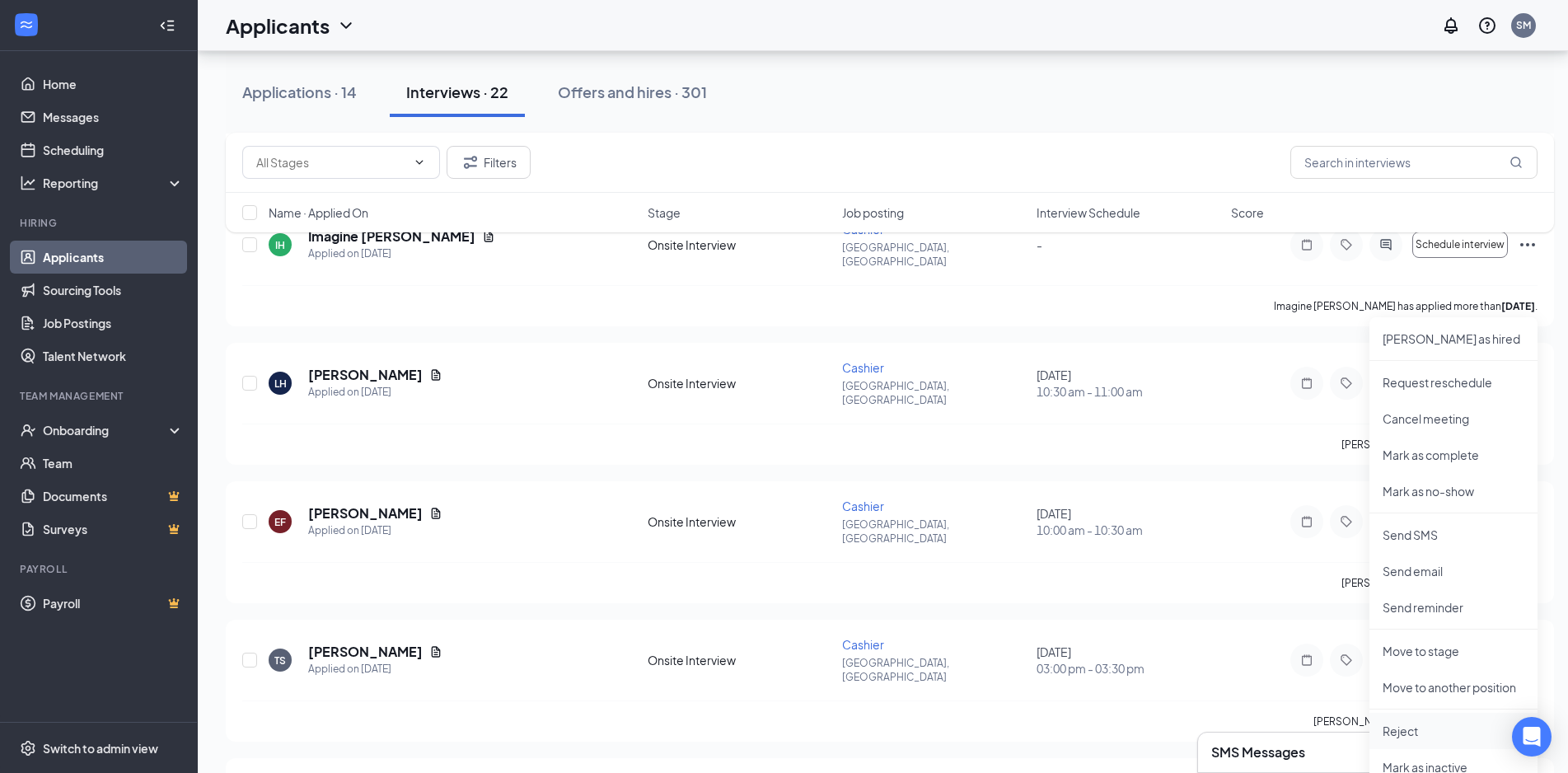
click at [1443, 739] on li "Reject" at bounding box center [1454, 731] width 168 height 36
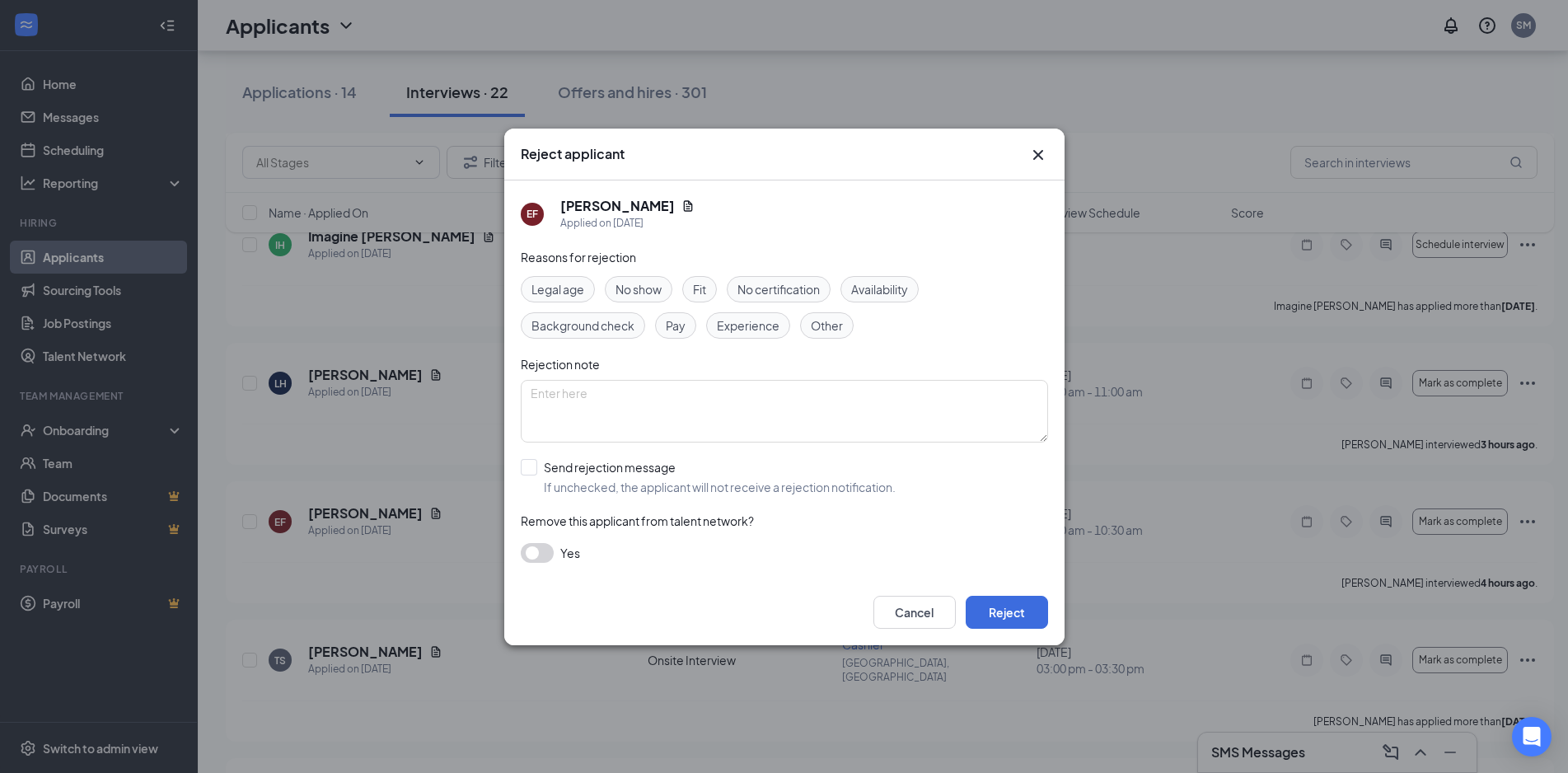
click at [656, 282] on span "No show" at bounding box center [638, 289] width 46 height 18
click at [995, 620] on button "Reject" at bounding box center [1007, 613] width 82 height 33
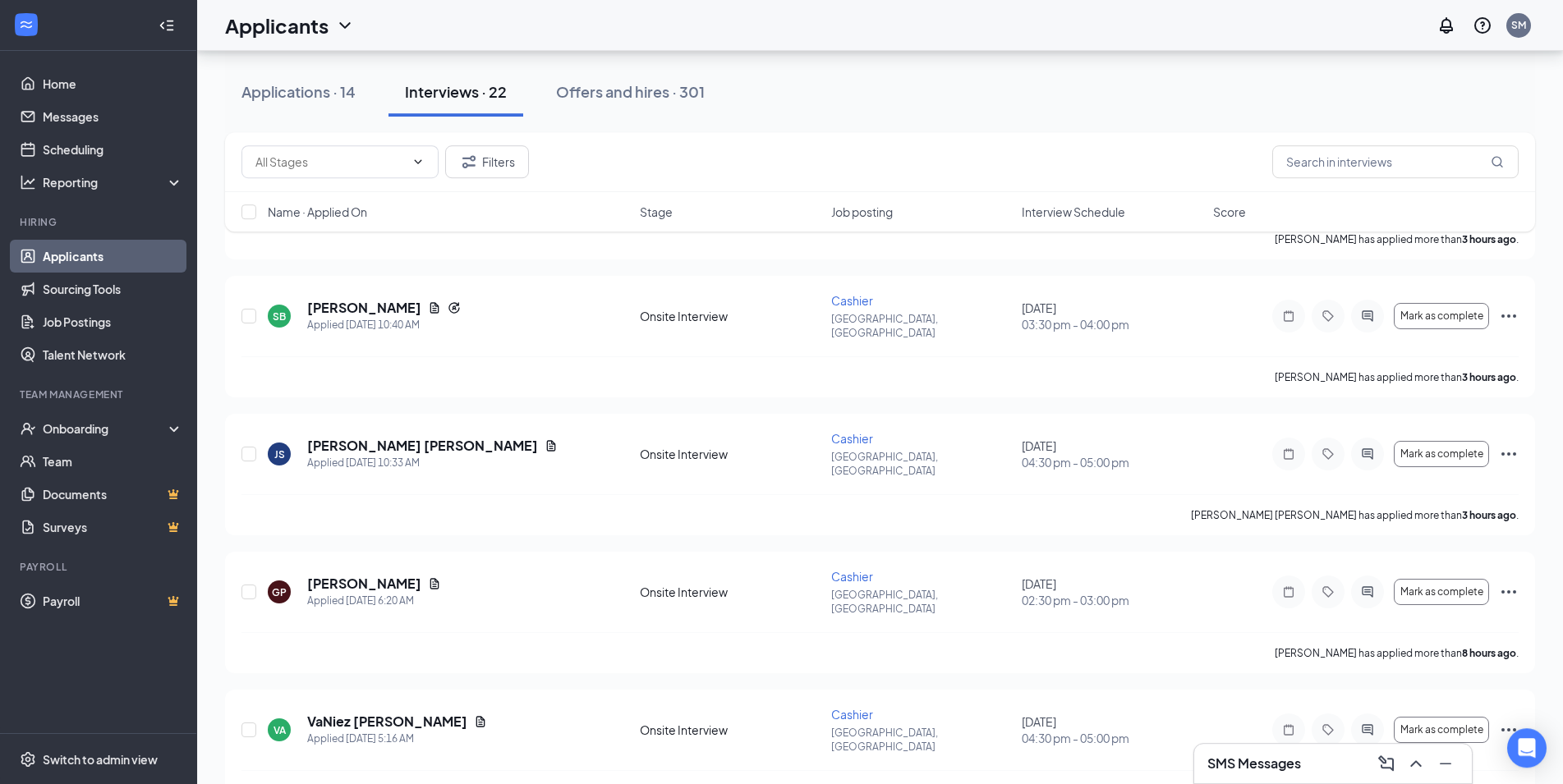
scroll to position [670, 0]
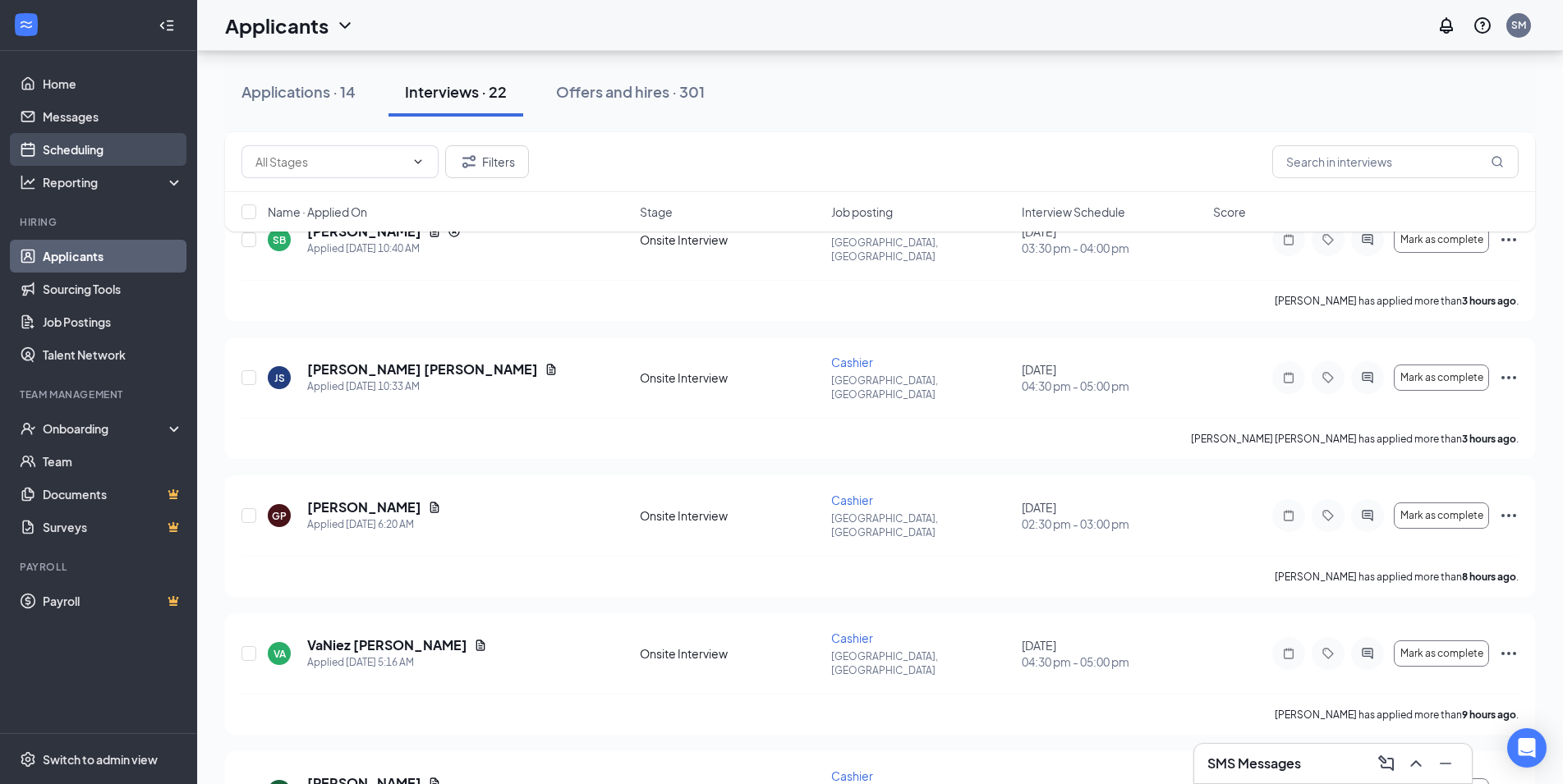
click at [155, 140] on link "Scheduling" at bounding box center [112, 149] width 141 height 33
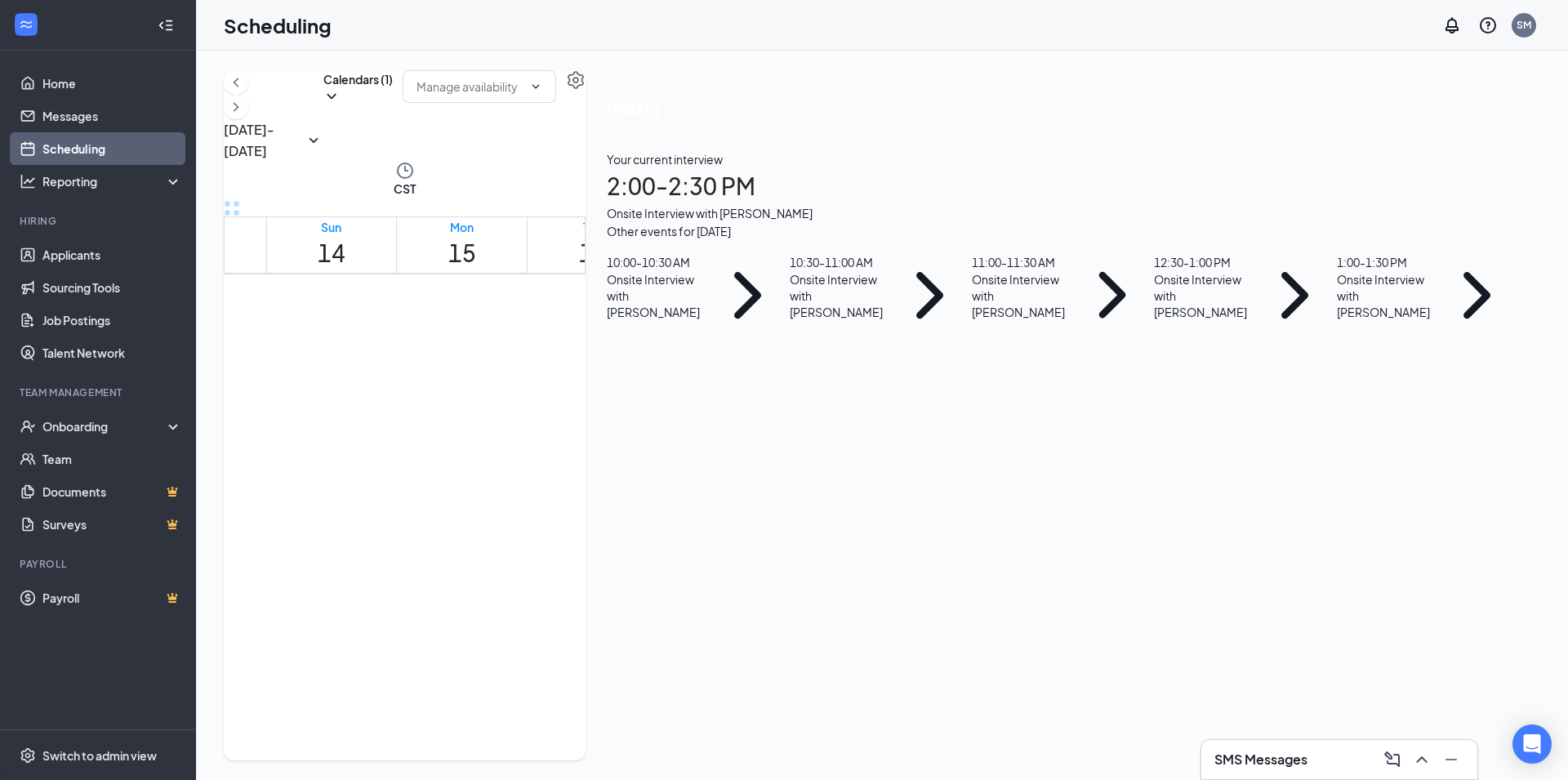
scroll to position [1156, 0]
